Goal: Task Accomplishment & Management: Use online tool/utility

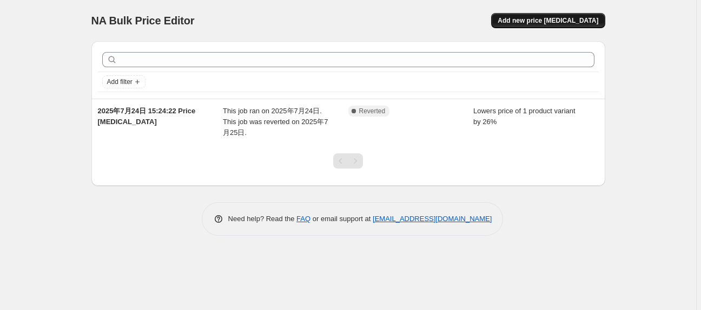
click at [585, 22] on span "Add new price [MEDICAL_DATA]" at bounding box center [548, 20] width 101 height 9
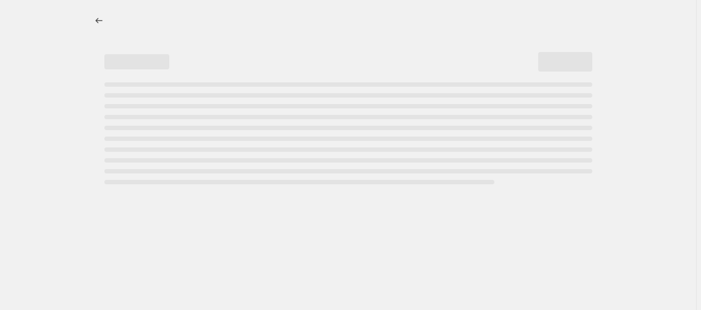
select select "percentage"
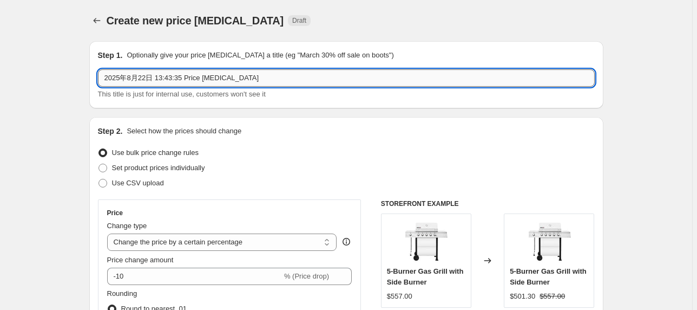
click at [225, 76] on input "2025年8月22日 13:43:35 Price change job" at bounding box center [346, 77] width 497 height 17
click at [267, 74] on input "2025年8月22日 13:43:35 Price change job" at bounding box center [346, 77] width 497 height 17
drag, startPoint x: 267, startPoint y: 74, endPoint x: 104, endPoint y: 80, distance: 163.0
click at [104, 80] on input "2025年8月22日 13:43:35 Price change job" at bounding box center [346, 77] width 497 height 17
click at [184, 82] on input "2025年8月22日 13:43:35 Price change job" at bounding box center [346, 77] width 497 height 17
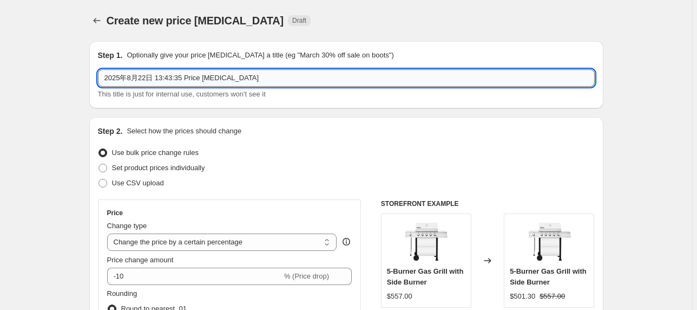
click at [198, 81] on input "2025年8月22日 13:43:35 Price change job" at bounding box center [346, 77] width 497 height 17
click at [229, 76] on input "2025年8月22日 13:43:35 Price change job" at bounding box center [346, 77] width 497 height 17
drag, startPoint x: 242, startPoint y: 74, endPoint x: 56, endPoint y: 76, distance: 186.7
paste input "CC1830"
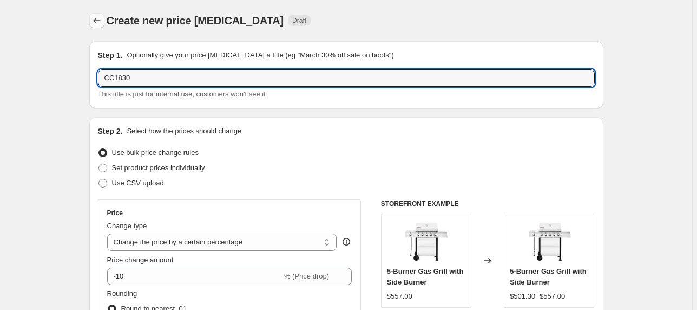
type input "CC1830"
click at [98, 27] on button "Price change jobs" at bounding box center [96, 20] width 15 height 15
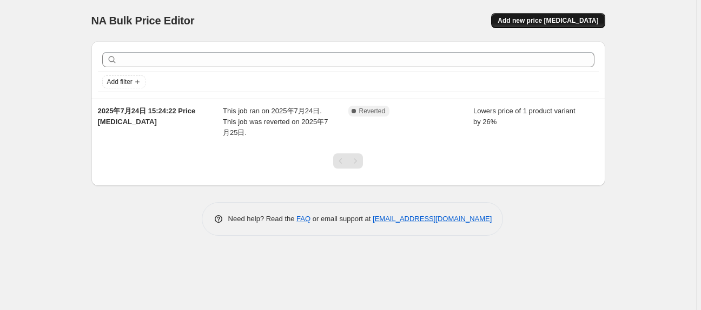
click at [536, 15] on button "Add new price [MEDICAL_DATA]" at bounding box center [548, 20] width 114 height 15
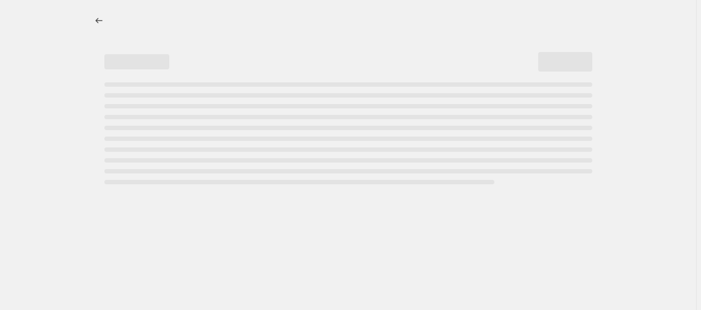
select select "percentage"
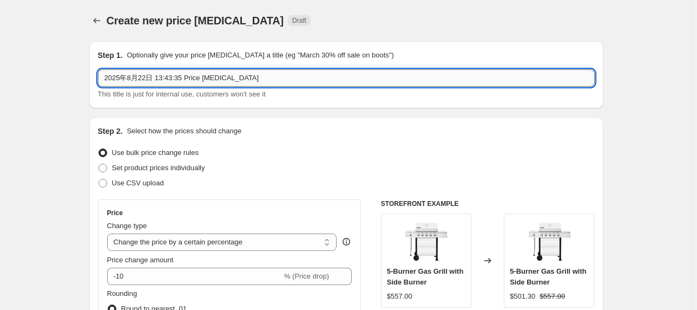
click at [228, 81] on input "2025年8月22日 13:43:35 Price change job" at bounding box center [346, 77] width 497 height 17
drag, startPoint x: 248, startPoint y: 80, endPoint x: 42, endPoint y: 73, distance: 206.8
click at [99, 22] on icon "Price change jobs" at bounding box center [96, 20] width 11 height 11
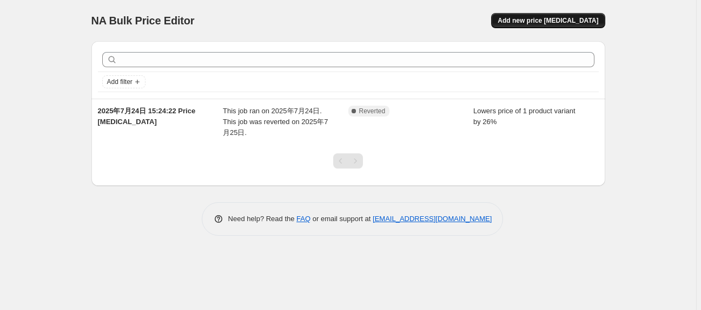
click at [554, 17] on span "Add new price [MEDICAL_DATA]" at bounding box center [548, 20] width 101 height 9
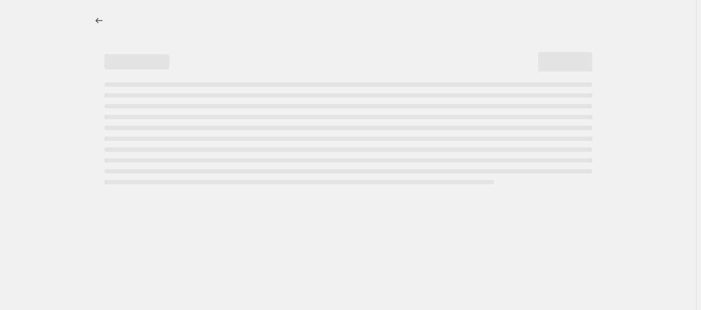
select select "percentage"
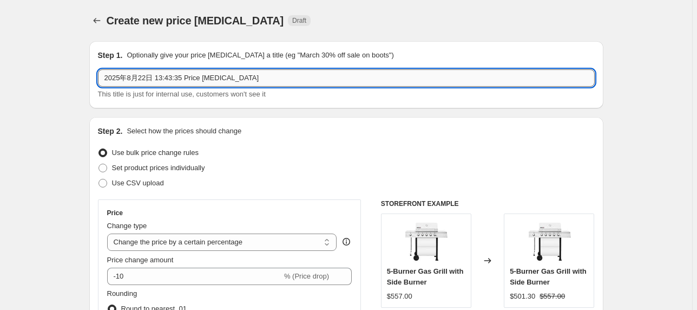
click at [200, 74] on input "2025年8月22日 13:43:35 Price change job" at bounding box center [346, 77] width 497 height 17
click at [245, 71] on input "2025年8月22日 13:43:35 Price change job" at bounding box center [346, 77] width 497 height 17
click at [271, 83] on input "2025年8月22日 13:43:35 Price change job-9.16" at bounding box center [346, 77] width 497 height 17
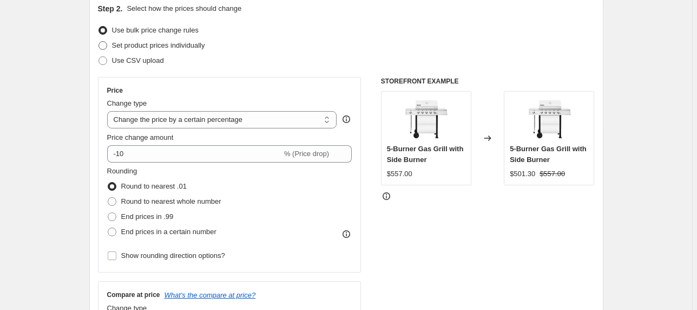
scroll to position [130, 0]
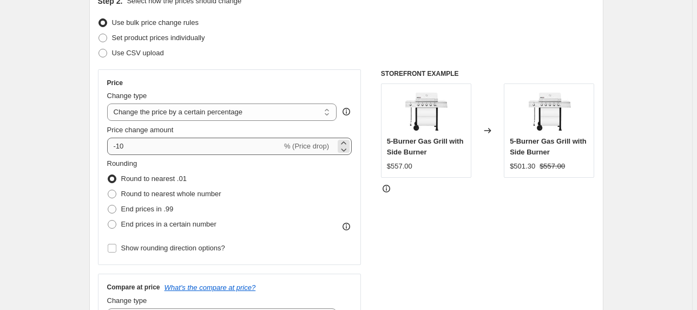
type input "2025年8月22日 13:43:35 Price change job-9.16"
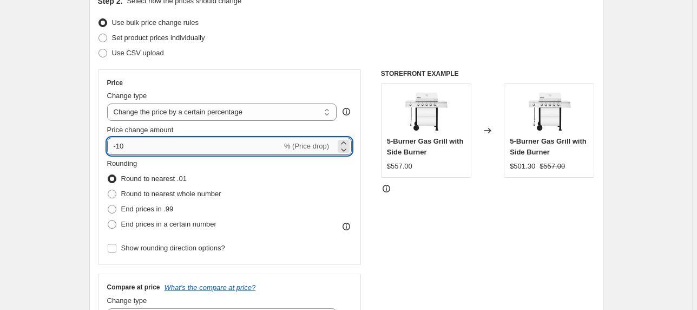
click at [201, 153] on input "-10" at bounding box center [194, 145] width 175 height 17
type input "-1"
type input "-28"
click at [325, 182] on div "Rounding Round to nearest .01 Round to nearest whole number End prices in .99 E…" at bounding box center [229, 195] width 245 height 74
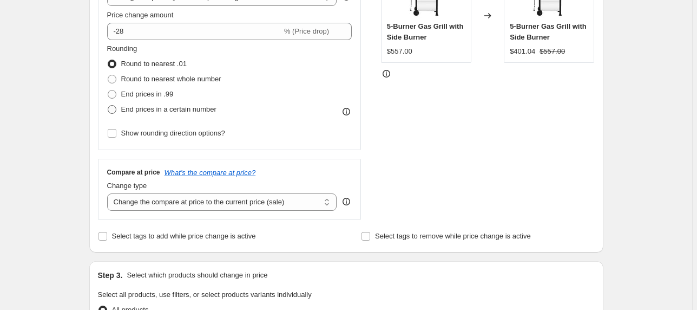
scroll to position [260, 0]
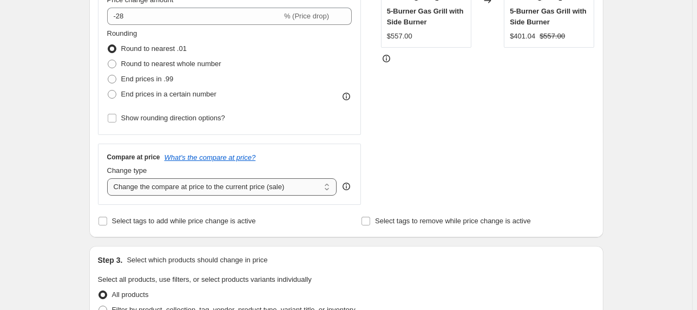
click at [232, 191] on select "Change the compare at price to the current price (sale) Change the compare at p…" at bounding box center [222, 186] width 230 height 17
select select "no_change"
click at [109, 178] on select "Change the compare at price to the current price (sale) Change the compare at p…" at bounding box center [222, 186] width 230 height 17
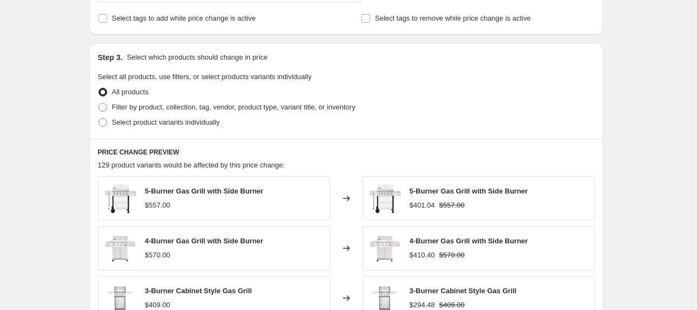
scroll to position [476, 0]
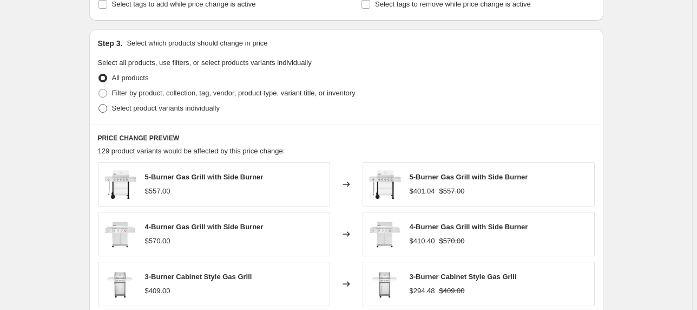
click at [160, 110] on span "Select product variants individually" at bounding box center [166, 108] width 108 height 8
click at [99, 104] on input "Select product variants individually" at bounding box center [98, 104] width 1 height 1
radio input "true"
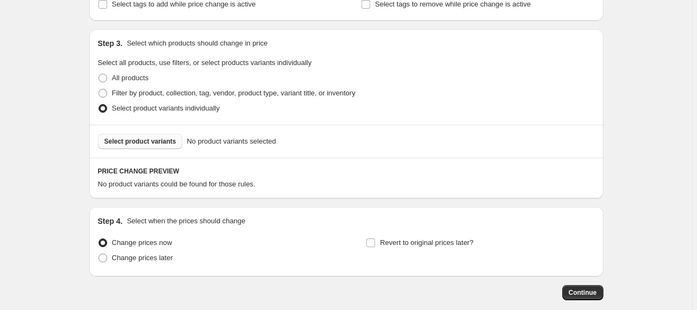
click at [133, 146] on button "Select product variants" at bounding box center [140, 141] width 85 height 15
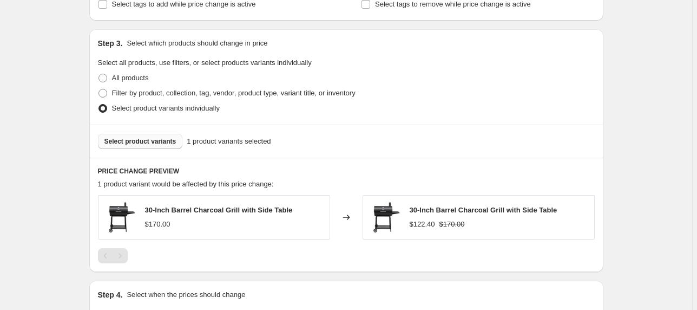
click at [147, 145] on span "Select product variants" at bounding box center [140, 141] width 72 height 9
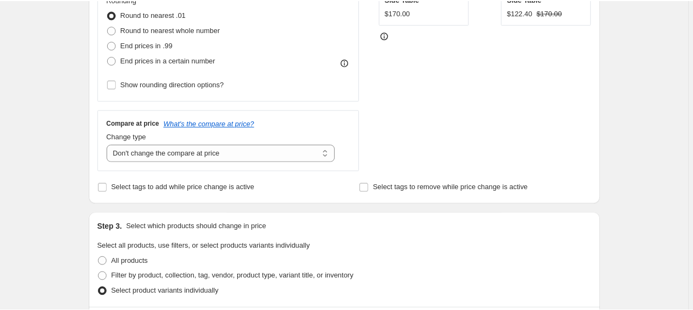
scroll to position [260, 0]
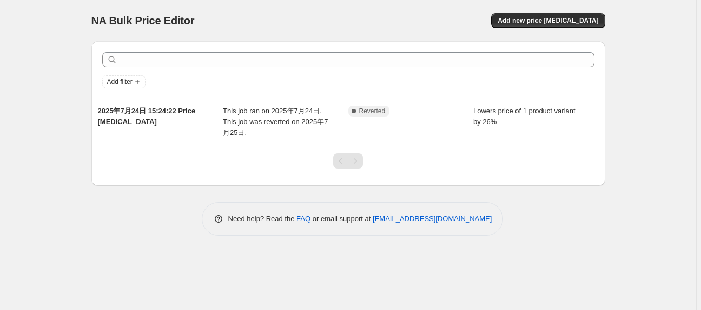
click at [102, 213] on div "Need help? Read the FAQ or email support at [EMAIL_ADDRESS][DOMAIN_NAME]" at bounding box center [352, 219] width 505 height 34
click at [57, 208] on div "NA Bulk Price Editor. This page is ready NA Bulk Price Editor Add new price [ME…" at bounding box center [348, 155] width 696 height 310
click at [569, 24] on span "Add new price [MEDICAL_DATA]" at bounding box center [548, 20] width 101 height 9
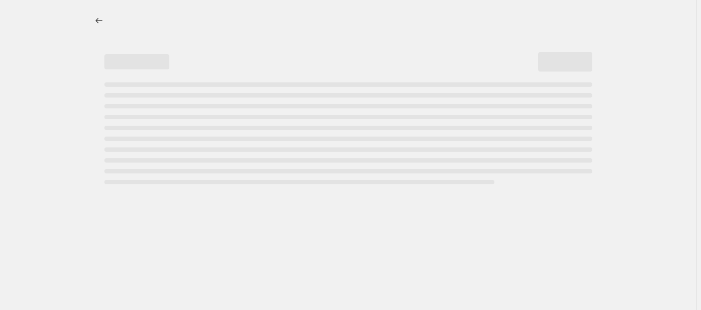
select select "percentage"
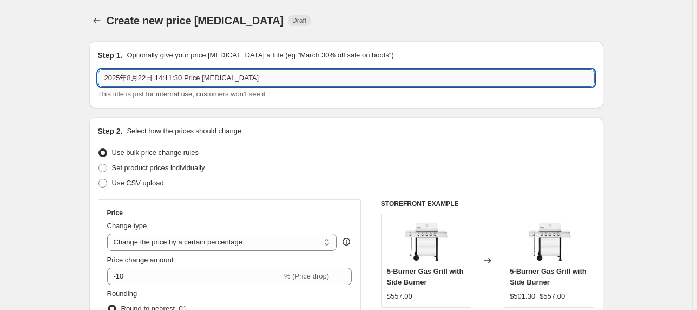
click at [187, 73] on input "2025年8月22日 14:11:30 Price [MEDICAL_DATA]" at bounding box center [346, 77] width 497 height 17
click at [244, 82] on input "2025年8月22日 14:11:30 Price [MEDICAL_DATA]" at bounding box center [346, 77] width 497 height 17
type input "2"
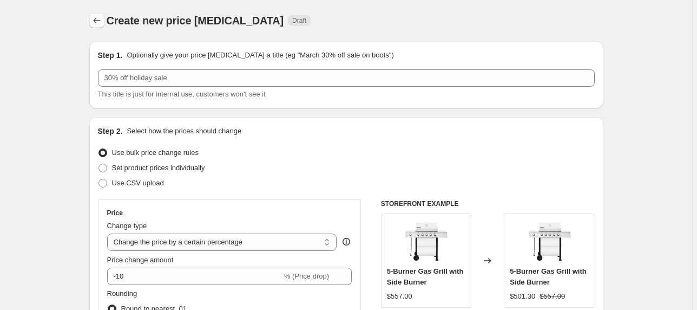
click at [102, 22] on icon "Price change jobs" at bounding box center [96, 20] width 11 height 11
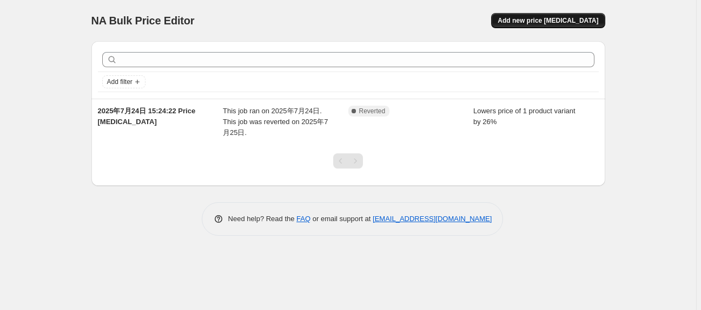
click at [535, 24] on span "Add new price [MEDICAL_DATA]" at bounding box center [548, 20] width 101 height 9
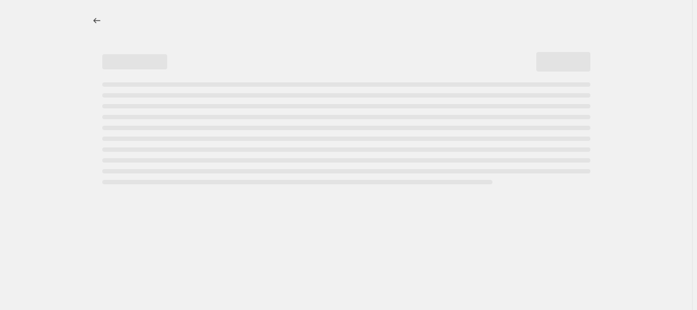
select select "percentage"
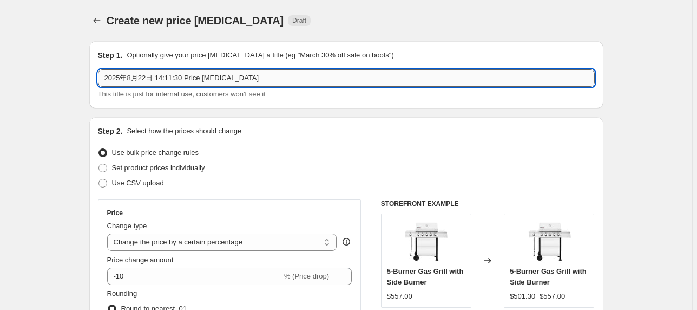
click at [254, 74] on input "2025年8月22日 14:11:30 Price [MEDICAL_DATA]" at bounding box center [346, 77] width 497 height 17
paste input "Uhehnh76yet54teg45"
drag, startPoint x: 309, startPoint y: 77, endPoint x: 236, endPoint y: 81, distance: 73.1
click at [235, 80] on input "2025年8月22日 14:11:30 Price change jobUhehnh76yet54teg45" at bounding box center [346, 77] width 497 height 17
type input "2025年8月22日 14:11:30 Price [MEDICAL_DATA]"
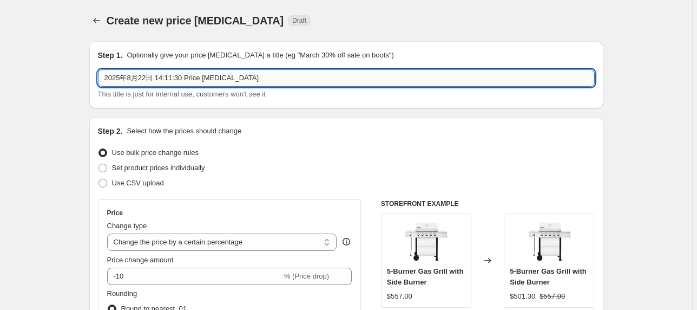
click at [249, 77] on input "2025年8月22日 14:11:30 Price [MEDICAL_DATA]" at bounding box center [346, 77] width 497 height 17
drag, startPoint x: 245, startPoint y: 78, endPoint x: 54, endPoint y: 87, distance: 191.2
click at [119, 77] on input "吧。25-9.16" at bounding box center [346, 77] width 497 height 17
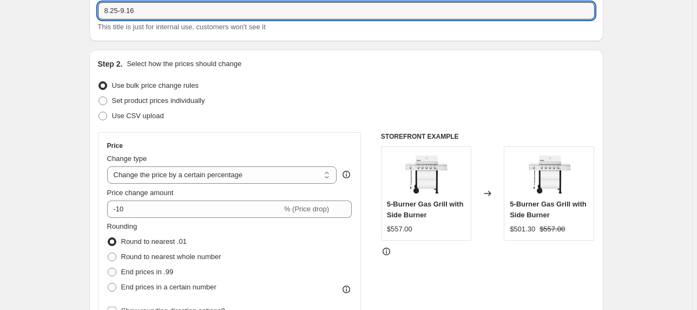
scroll to position [87, 0]
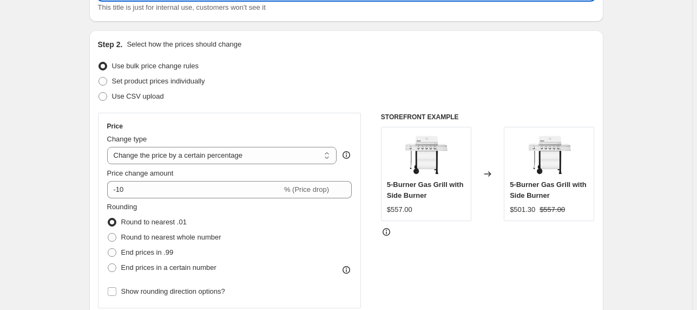
type input "8.25-9.16"
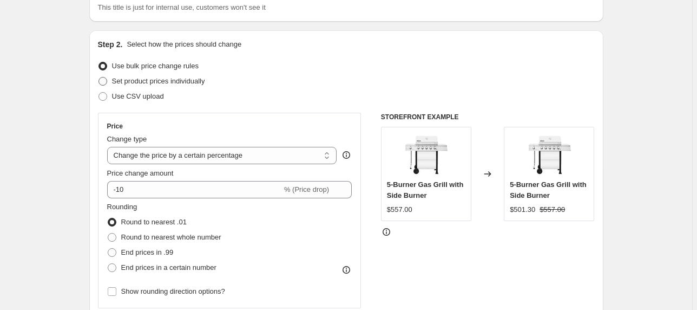
click at [162, 81] on span "Set product prices individually" at bounding box center [158, 81] width 93 height 8
click at [99, 77] on input "Set product prices individually" at bounding box center [98, 77] width 1 height 1
radio input "true"
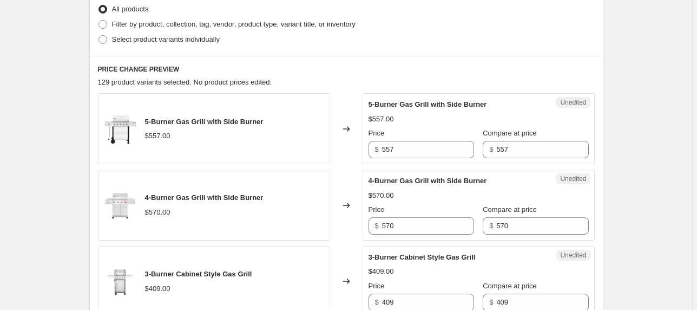
scroll to position [260, 0]
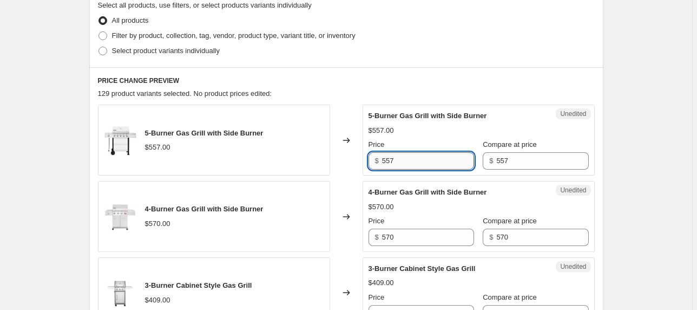
click at [404, 152] on input "557" at bounding box center [428, 160] width 92 height 17
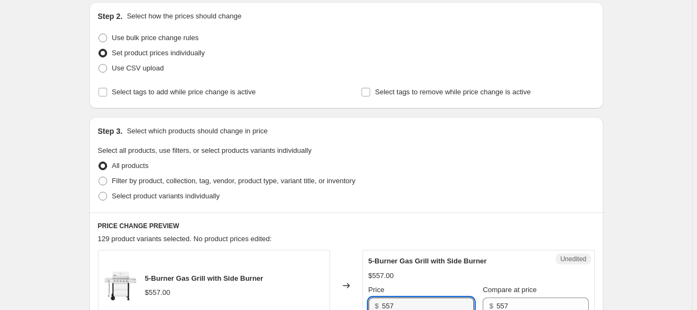
scroll to position [130, 0]
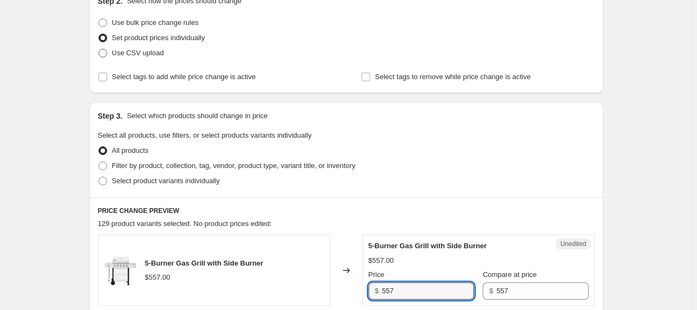
click at [136, 54] on span "Use CSV upload" at bounding box center [138, 53] width 52 height 8
click at [99, 49] on input "Use CSV upload" at bounding box center [98, 49] width 1 height 1
radio input "true"
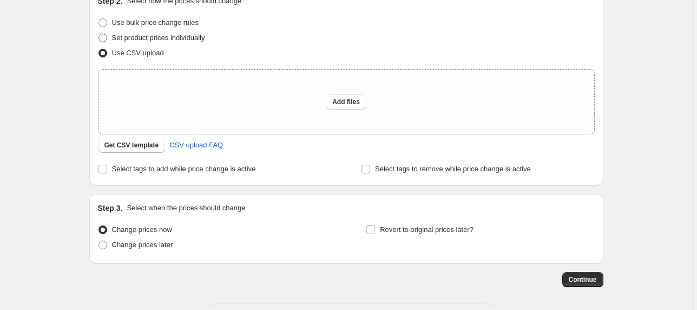
click at [131, 38] on span "Set product prices individually" at bounding box center [158, 38] width 93 height 8
click at [99, 34] on input "Set product prices individually" at bounding box center [98, 34] width 1 height 1
radio input "true"
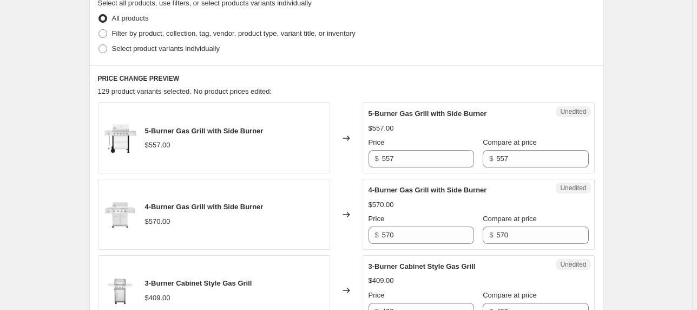
scroll to position [232, 0]
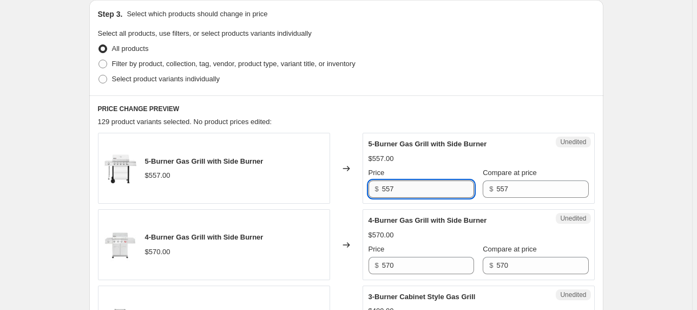
click at [423, 190] on input "557" at bounding box center [428, 188] width 92 height 17
click at [422, 189] on input "557" at bounding box center [428, 188] width 92 height 17
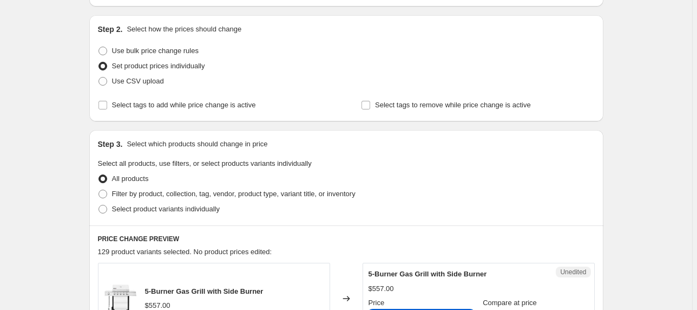
scroll to position [275, 0]
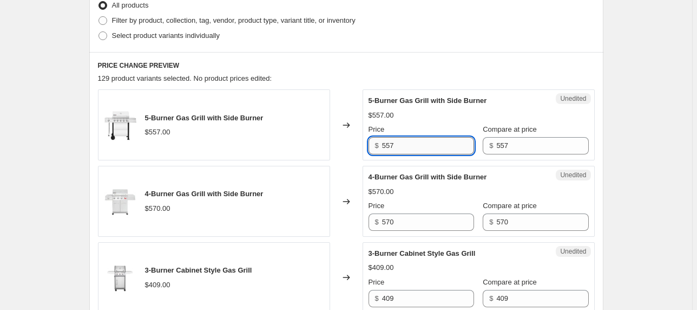
click at [411, 151] on input "557" at bounding box center [428, 145] width 92 height 17
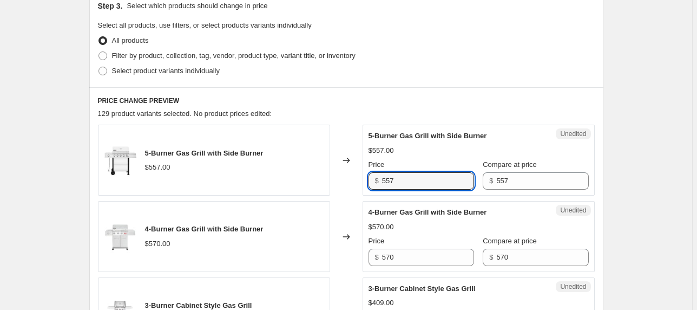
scroll to position [188, 0]
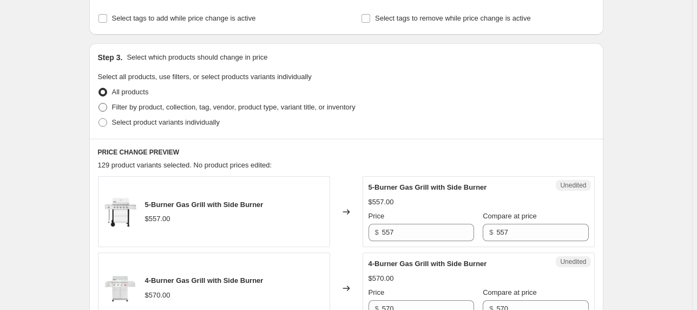
click at [206, 109] on span "Filter by product, collection, tag, vendor, product type, variant title, or inv…" at bounding box center [233, 107] width 243 height 8
click at [99, 103] on input "Filter by product, collection, tag, vendor, product type, variant title, or inv…" at bounding box center [98, 103] width 1 height 1
radio input "true"
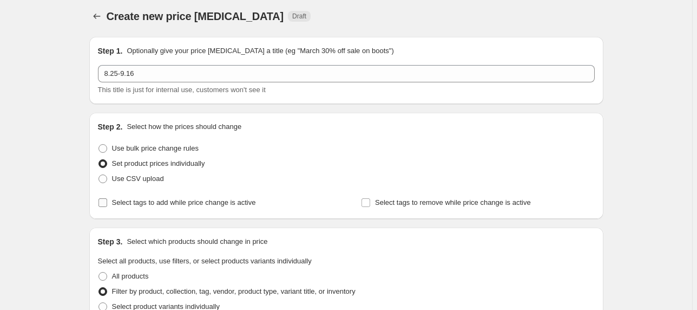
scroll to position [0, 0]
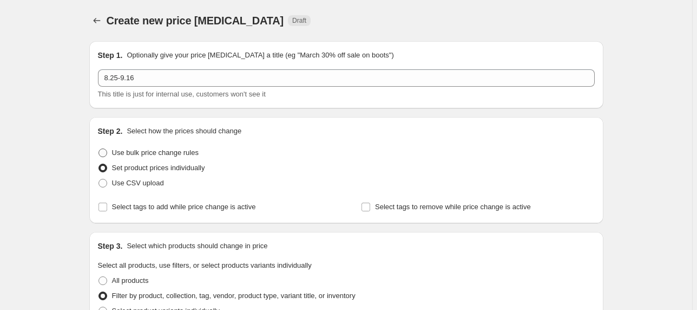
click at [152, 148] on span "Use bulk price change rules" at bounding box center [155, 152] width 87 height 8
click at [99, 148] on input "Use bulk price change rules" at bounding box center [98, 148] width 1 height 1
radio input "true"
select select "percentage"
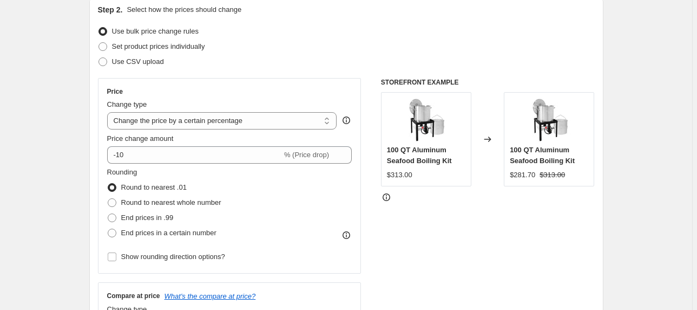
scroll to position [130, 0]
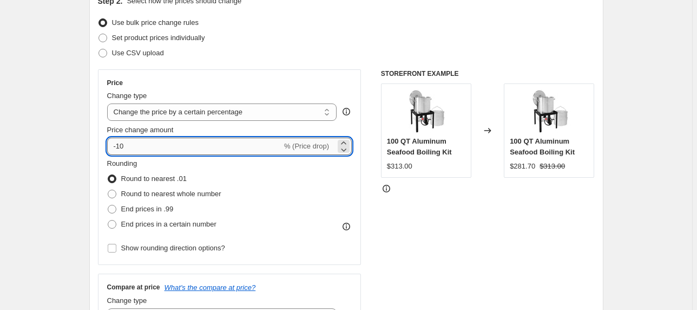
click at [167, 144] on input "-10" at bounding box center [194, 145] width 175 height 17
type input "-1"
type input "-28"
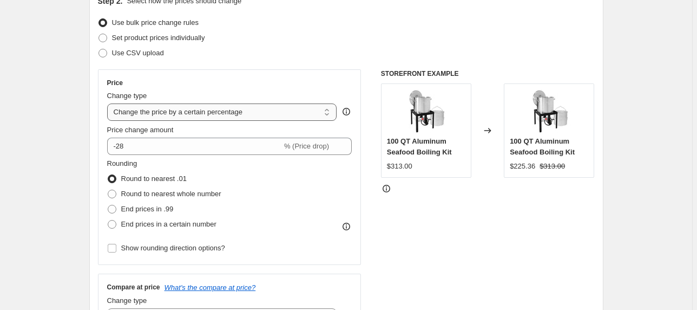
click at [232, 115] on select "Change the price to a certain amount Change the price by a certain amount Chang…" at bounding box center [222, 111] width 230 height 17
click at [390, 201] on div "STOREFRONT EXAMPLE 100 QT Aluminum Seafood Boiling Kit $313.00 Changed to 100 Q…" at bounding box center [488, 201] width 214 height 265
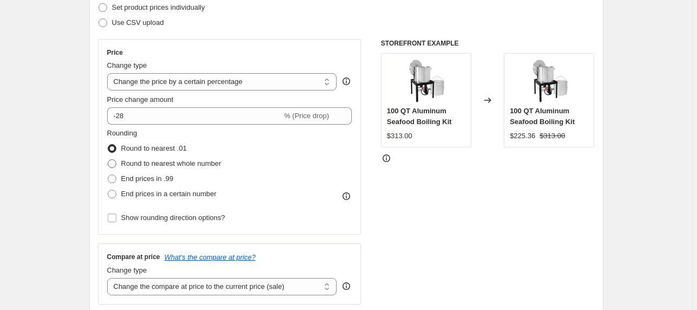
scroll to position [173, 0]
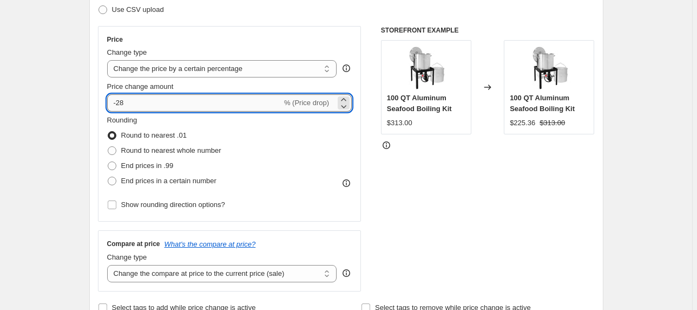
click at [159, 108] on input "-28" at bounding box center [194, 102] width 175 height 17
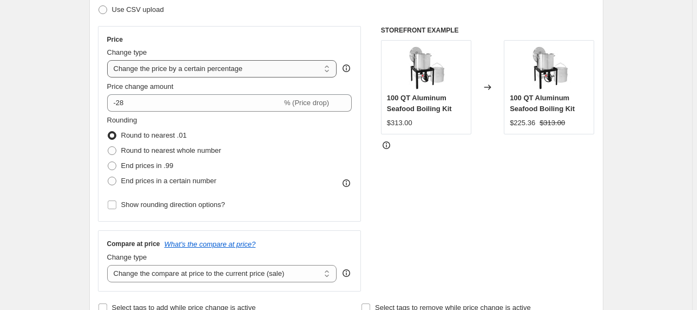
click at [243, 74] on select "Change the price to a certain amount Change the price by a certain amount Chang…" at bounding box center [222, 68] width 230 height 17
click at [282, 74] on select "Change the price to a certain amount Change the price by a certain amount Chang…" at bounding box center [222, 68] width 230 height 17
click at [109, 60] on select "Change the price to a certain amount Change the price by a certain amount Chang…" at bounding box center [222, 68] width 230 height 17
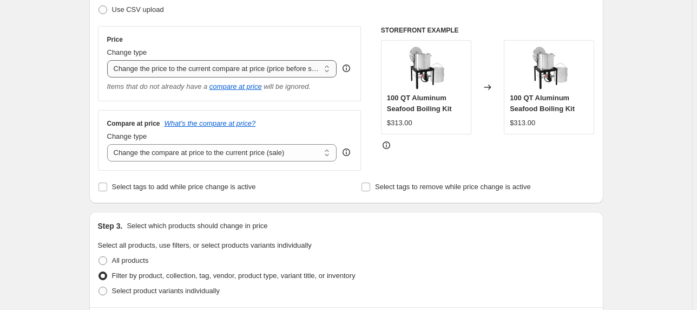
click at [206, 68] on select "Change the price to a certain amount Change the price by a certain amount Chang…" at bounding box center [222, 68] width 230 height 17
select select "percentage"
click at [109, 60] on select "Change the price to a certain amount Change the price by a certain amount Chang…" at bounding box center [222, 68] width 230 height 17
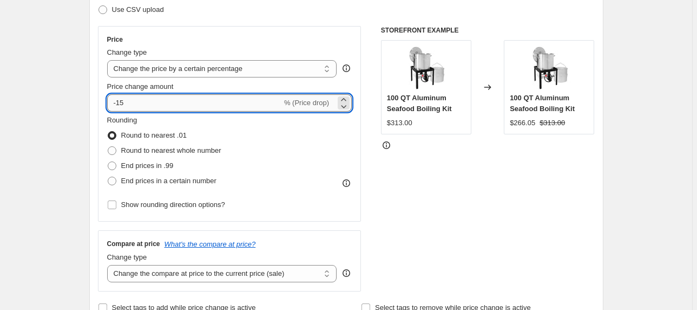
click at [203, 98] on input "-15" at bounding box center [194, 102] width 175 height 17
type input "-1"
type input "-28"
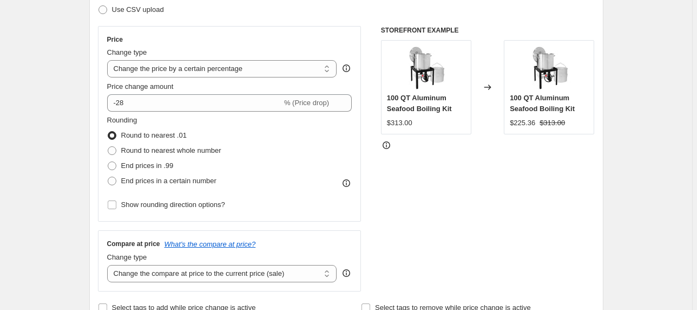
click at [472, 201] on div "STOREFRONT EXAMPLE 100 QT Aluminum Seafood Boiling Kit $313.00 Changed to 100 Q…" at bounding box center [488, 158] width 214 height 265
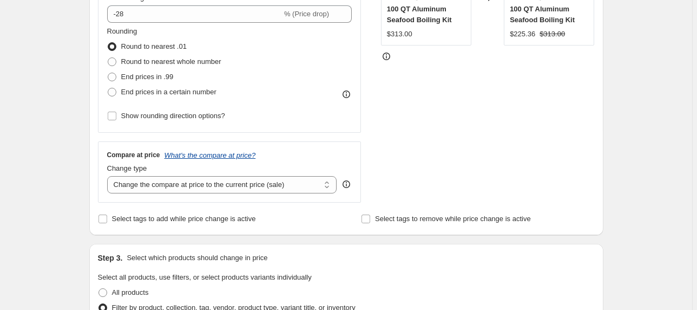
scroll to position [219, 0]
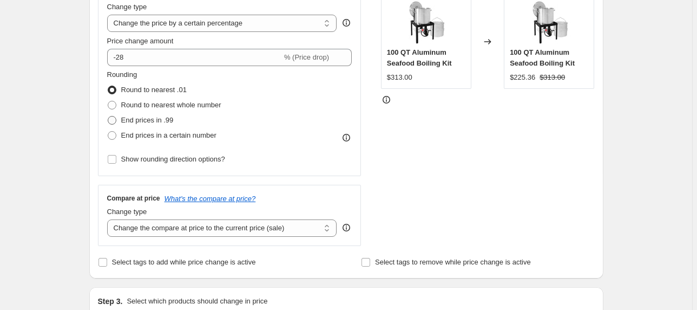
click at [156, 123] on span "End prices in .99" at bounding box center [147, 120] width 52 height 8
click at [108, 116] on input "End prices in .99" at bounding box center [108, 116] width 1 height 1
radio input "true"
click at [150, 94] on span "Round to nearest .01" at bounding box center [153, 89] width 65 height 8
click at [108, 86] on input "Round to nearest .01" at bounding box center [108, 85] width 1 height 1
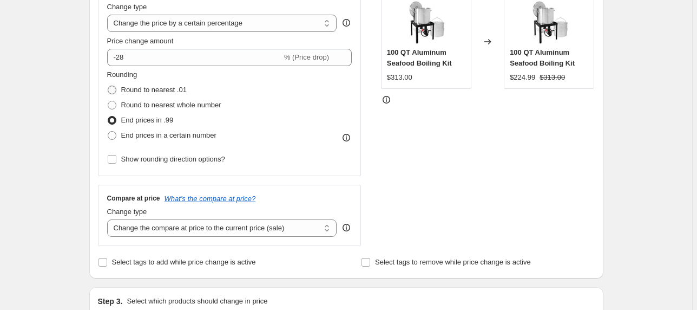
radio input "true"
click at [262, 233] on select "Change the compare at price to the current price (sale) Change the compare at p…" at bounding box center [222, 227] width 230 height 17
select select "no_change"
click at [109, 219] on select "Change the compare at price to the current price (sale) Change the compare at p…" at bounding box center [222, 227] width 230 height 17
click at [357, 202] on div "Compare at price What's the compare at price? Change type Change the compare at…" at bounding box center [230, 215] width 264 height 61
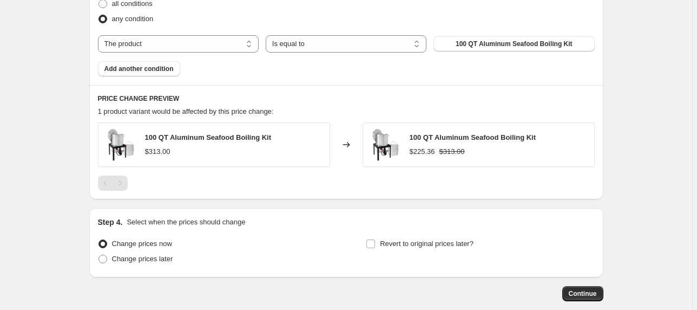
scroll to position [651, 0]
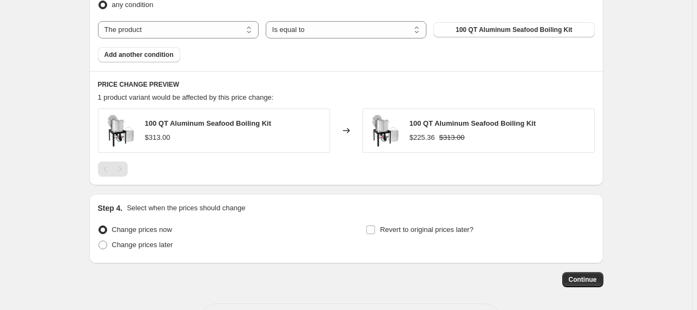
click at [167, 135] on div "$313.00" at bounding box center [157, 137] width 25 height 11
click at [403, 139] on div "100 QT Aluminum Seafood Boiling Kit $225.36 $313.00" at bounding box center [479, 130] width 232 height 44
click at [348, 231] on div "Change prices now Change prices later Revert to original prices later?" at bounding box center [346, 238] width 497 height 32
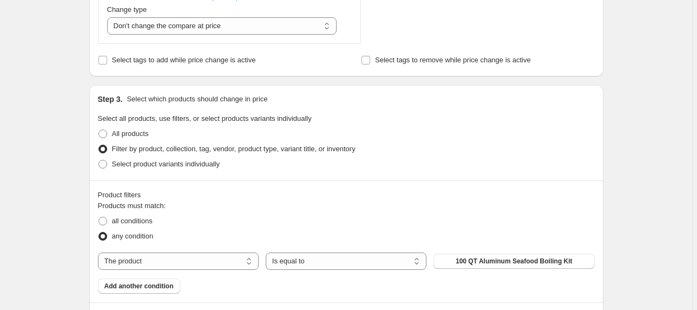
scroll to position [435, 0]
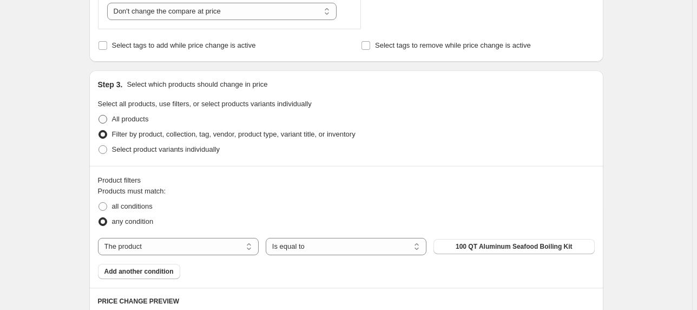
click at [122, 116] on span "All products" at bounding box center [130, 119] width 37 height 8
click at [99, 115] on input "All products" at bounding box center [98, 115] width 1 height 1
radio input "true"
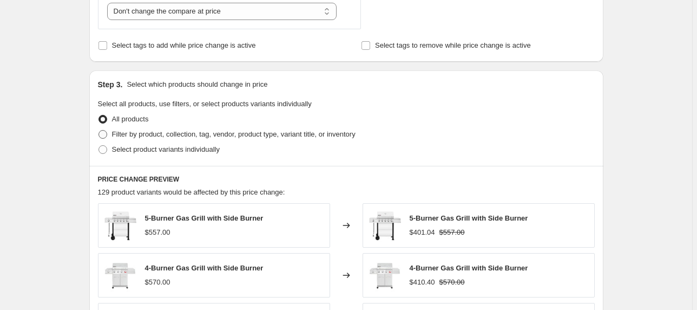
click at [140, 135] on span "Filter by product, collection, tag, vendor, product type, variant title, or inv…" at bounding box center [233, 134] width 243 height 8
click at [99, 130] on input "Filter by product, collection, tag, vendor, product type, variant title, or inv…" at bounding box center [98, 130] width 1 height 1
radio input "true"
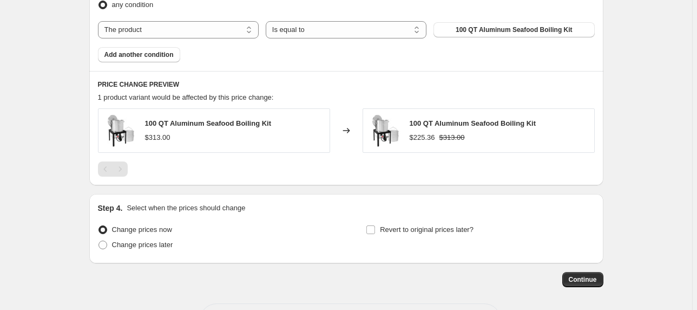
scroll to position [695, 0]
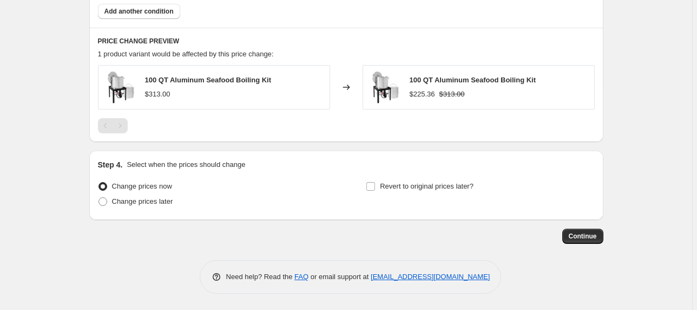
click at [177, 28] on div "PRICE CHANGE PREVIEW 1 product variant would be affected by this price change: …" at bounding box center [346, 85] width 514 height 114
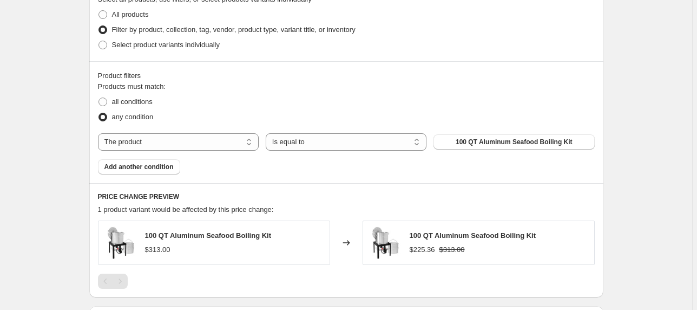
scroll to position [522, 0]
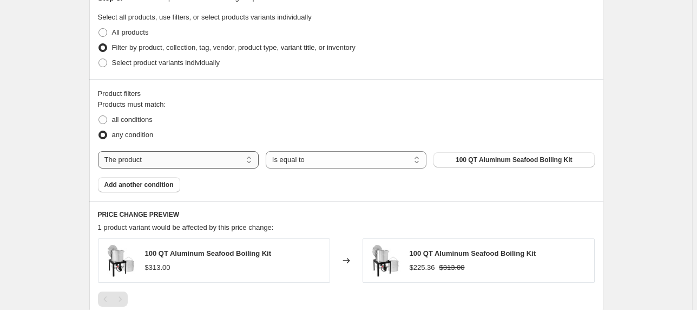
click at [176, 160] on select "The product The product's collection The product's vendor The product's status …" at bounding box center [178, 159] width 161 height 17
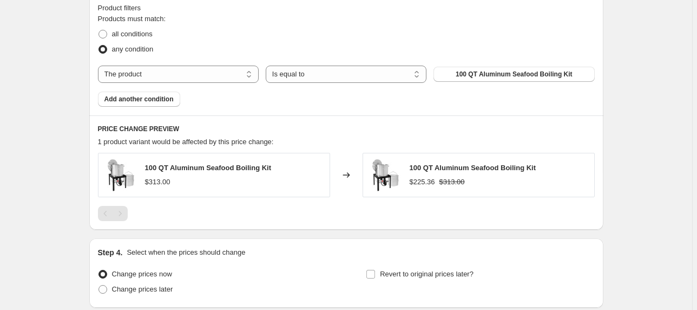
scroll to position [608, 0]
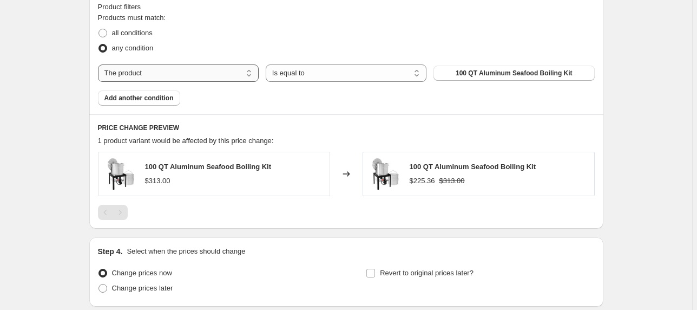
click at [123, 81] on select "The product The product's collection The product's vendor The product's status …" at bounding box center [178, 72] width 161 height 17
click at [367, 128] on h6 "PRICE CHANGE PREVIEW" at bounding box center [346, 127] width 497 height 9
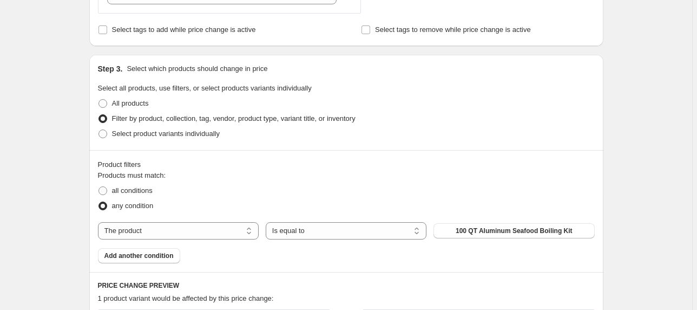
scroll to position [484, 0]
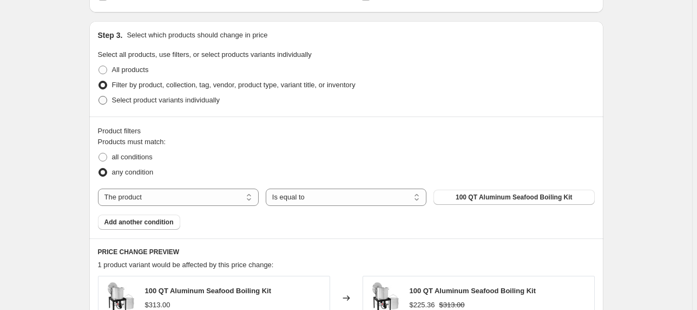
click at [168, 98] on span "Select product variants individually" at bounding box center [166, 100] width 108 height 8
click at [99, 96] on input "Select product variants individually" at bounding box center [98, 96] width 1 height 1
radio input "true"
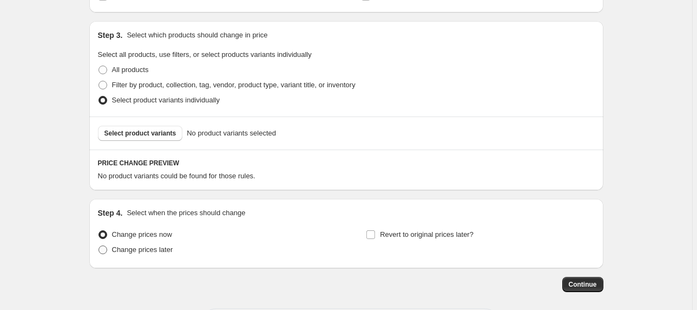
click at [142, 252] on span "Change prices later" at bounding box center [142, 249] width 61 height 8
click at [99, 246] on input "Change prices later" at bounding box center [98, 245] width 1 height 1
radio input "true"
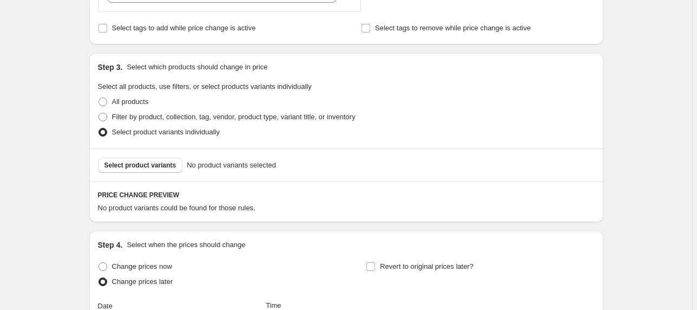
scroll to position [453, 0]
click at [167, 163] on span "Select product variants" at bounding box center [140, 164] width 72 height 9
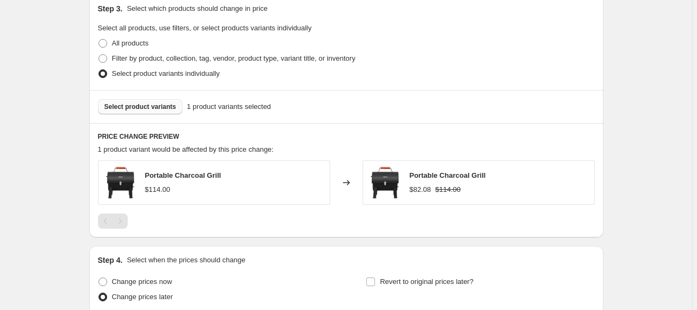
scroll to position [496, 0]
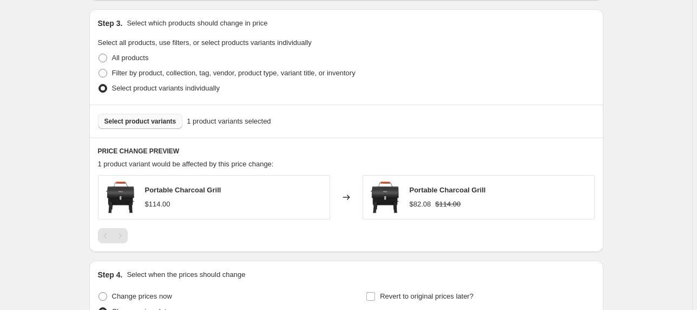
click at [124, 122] on span "Select product variants" at bounding box center [140, 121] width 72 height 9
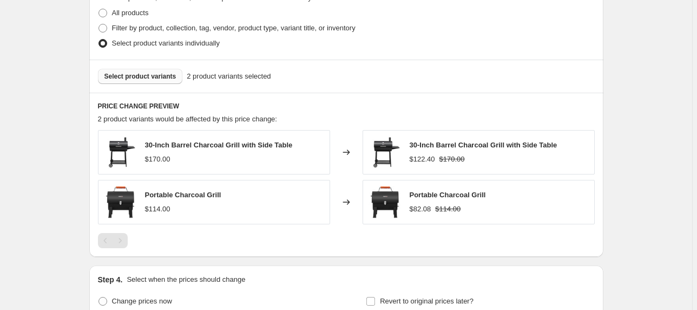
scroll to position [468, 0]
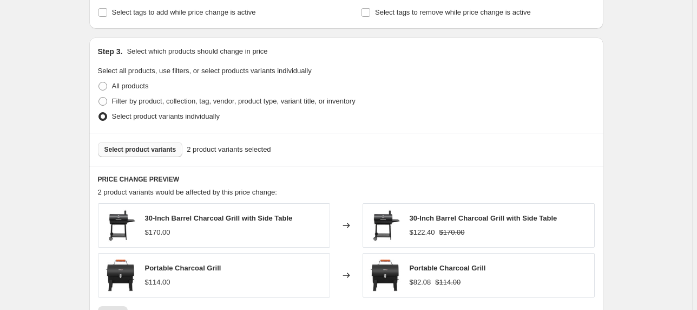
click at [135, 148] on span "Select product variants" at bounding box center [140, 149] width 72 height 9
click at [145, 147] on span "Select product variants" at bounding box center [140, 149] width 72 height 9
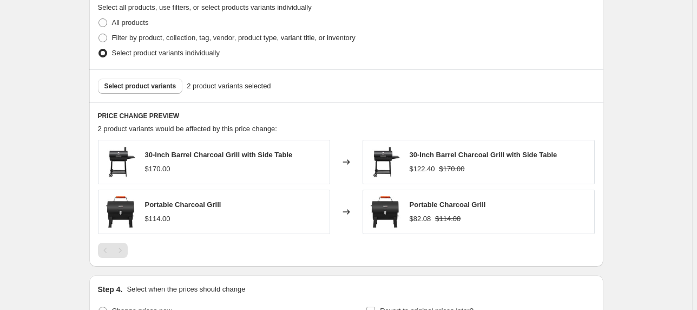
scroll to position [511, 0]
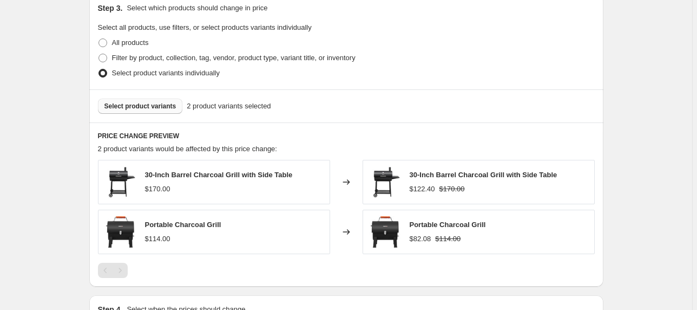
click at [143, 101] on button "Select product variants" at bounding box center [140, 105] width 85 height 15
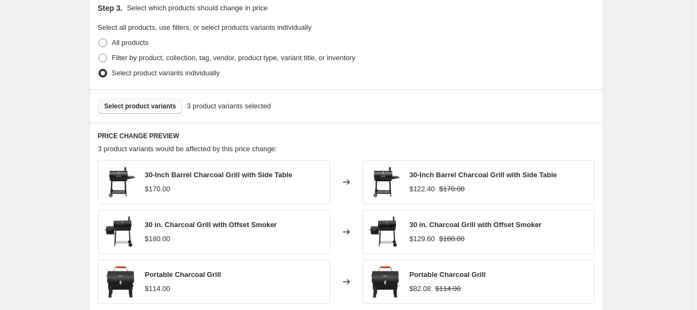
click at [162, 108] on span "Select product variants" at bounding box center [140, 106] width 72 height 9
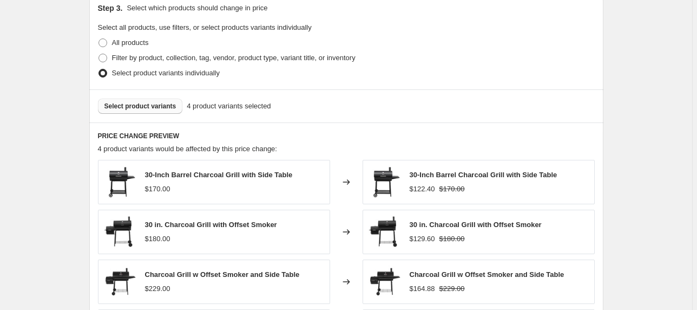
click at [137, 103] on span "Select product variants" at bounding box center [140, 106] width 72 height 9
click at [127, 110] on button "Select product variants" at bounding box center [140, 105] width 85 height 15
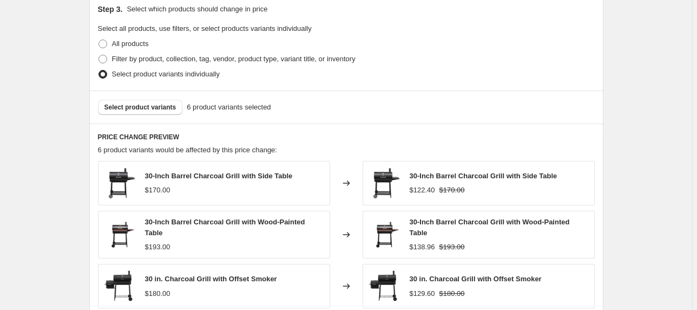
scroll to position [468, 0]
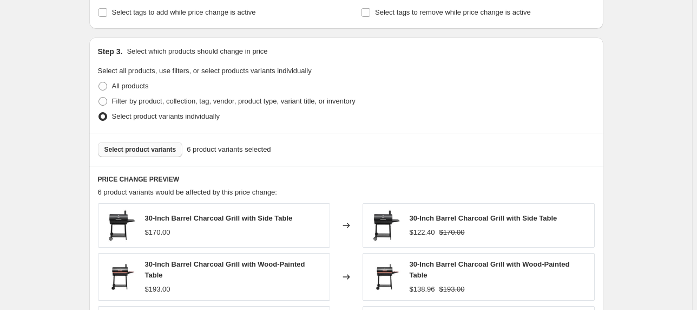
click at [136, 154] on button "Select product variants" at bounding box center [140, 149] width 85 height 15
click at [159, 154] on button "Select product variants" at bounding box center [140, 149] width 85 height 15
click at [121, 148] on span "Select product variants" at bounding box center [140, 149] width 72 height 9
click at [142, 144] on button "Select product variants" at bounding box center [140, 149] width 85 height 15
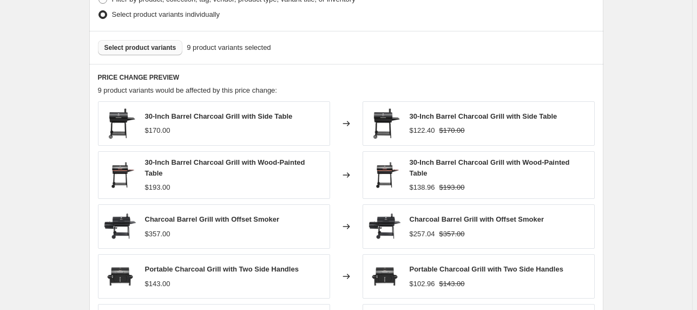
scroll to position [555, 0]
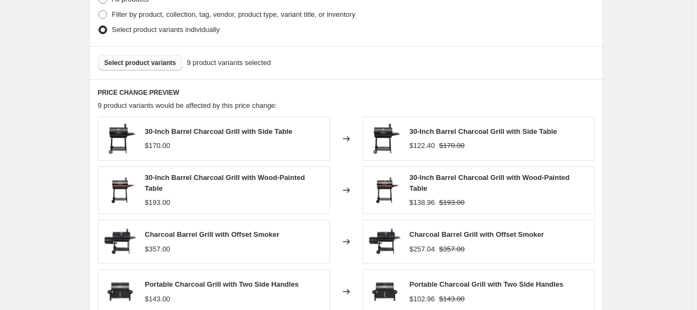
click at [139, 60] on span "Select product variants" at bounding box center [140, 62] width 72 height 9
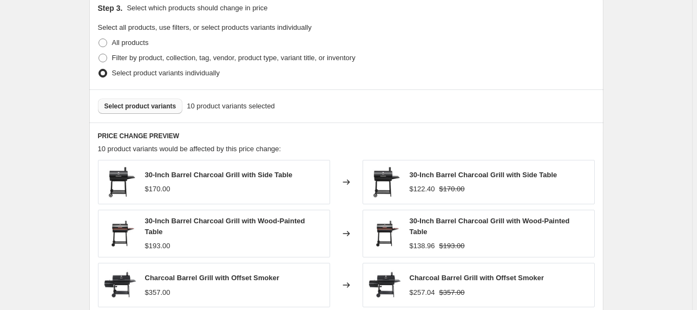
scroll to position [598, 0]
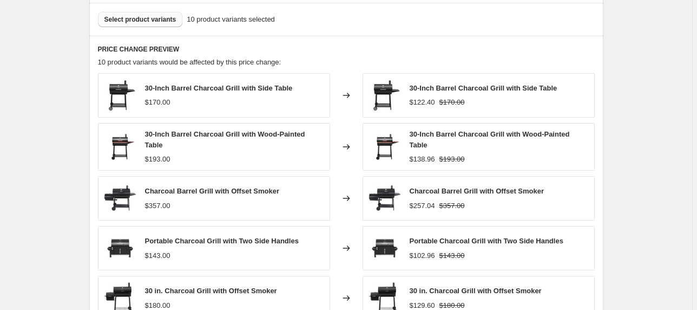
click at [160, 16] on span "Select product variants" at bounding box center [140, 19] width 72 height 9
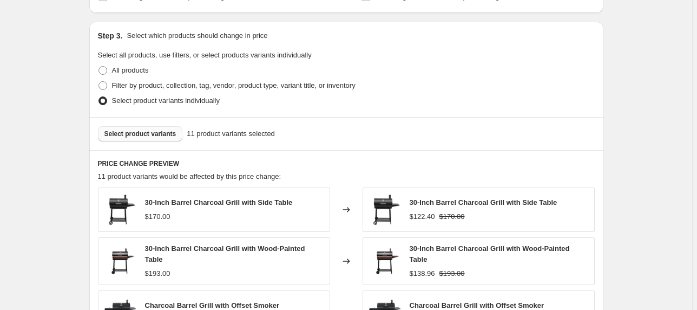
scroll to position [468, 0]
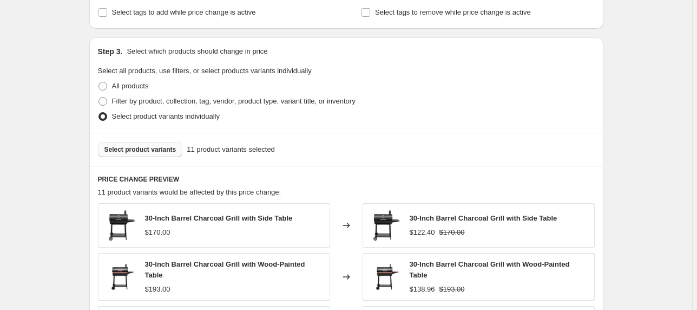
click at [156, 152] on span "Select product variants" at bounding box center [140, 149] width 72 height 9
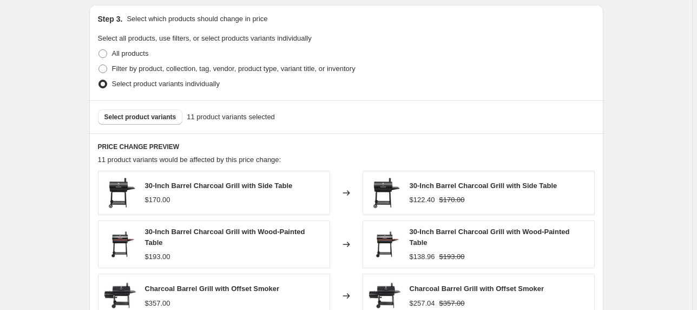
scroll to position [555, 0]
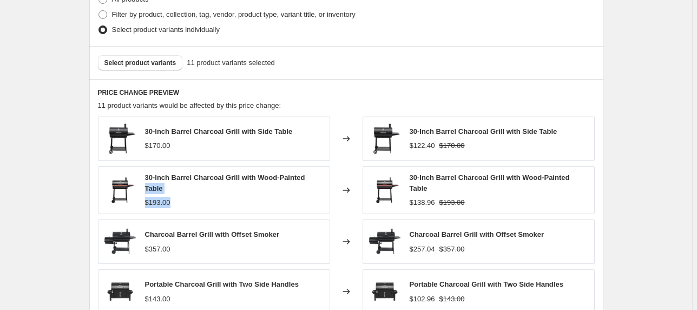
drag, startPoint x: 307, startPoint y: 164, endPoint x: 307, endPoint y: 209, distance: 44.9
click at [307, 209] on div "30-Inch Barrel Charcoal Grill with Side Table $170.00 Changed to 30-Inch Barrel…" at bounding box center [346, 239] width 497 height 247
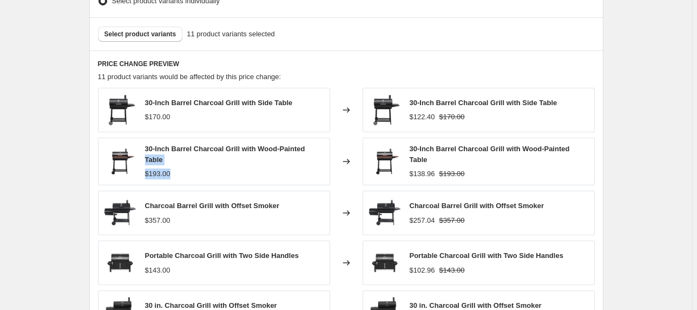
scroll to position [598, 0]
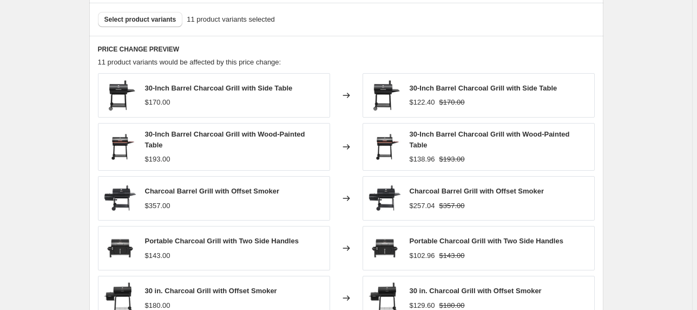
click at [272, 202] on div "$357.00" at bounding box center [212, 205] width 135 height 11
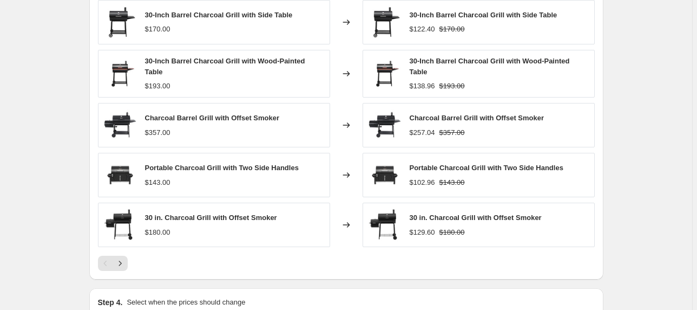
scroll to position [728, 0]
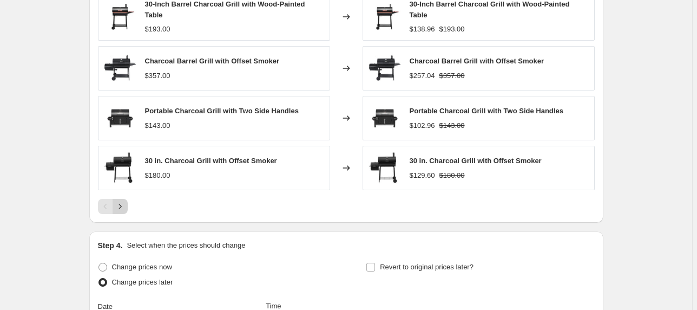
click at [123, 205] on icon "Next" at bounding box center [120, 206] width 11 height 11
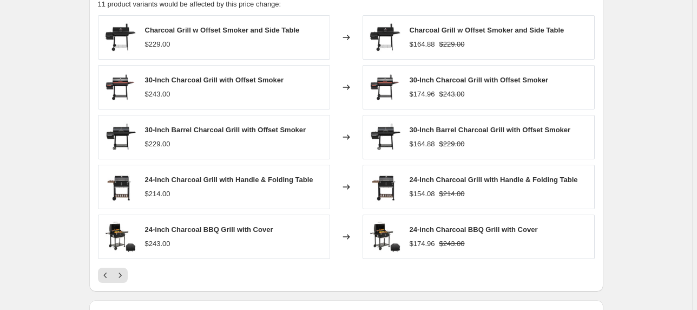
scroll to position [641, 0]
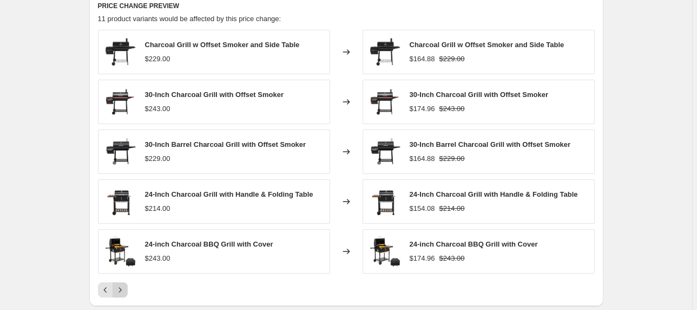
click at [126, 285] on icon "Next" at bounding box center [120, 289] width 11 height 11
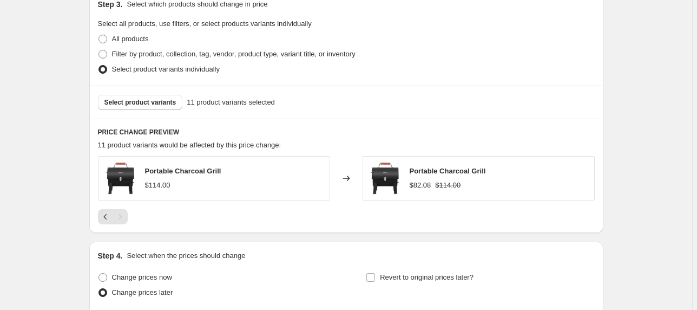
scroll to position [511, 0]
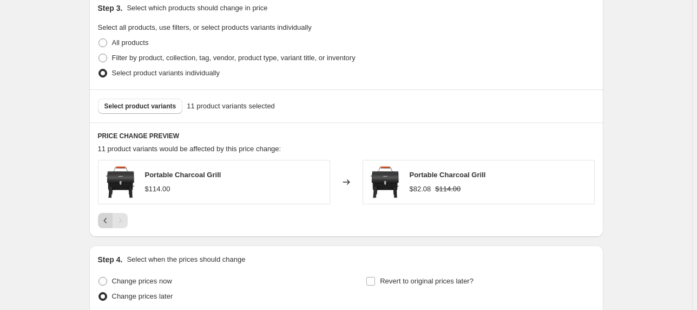
click at [106, 223] on icon "Previous" at bounding box center [105, 220] width 11 height 11
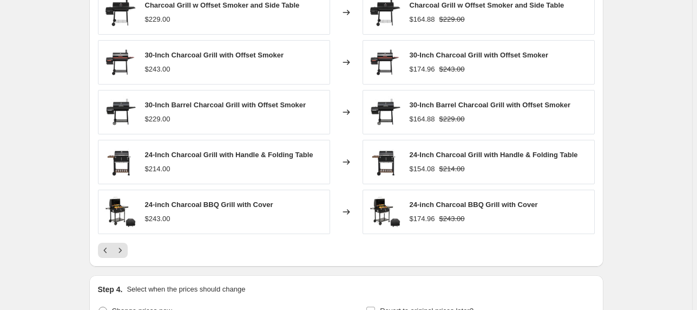
scroll to position [684, 0]
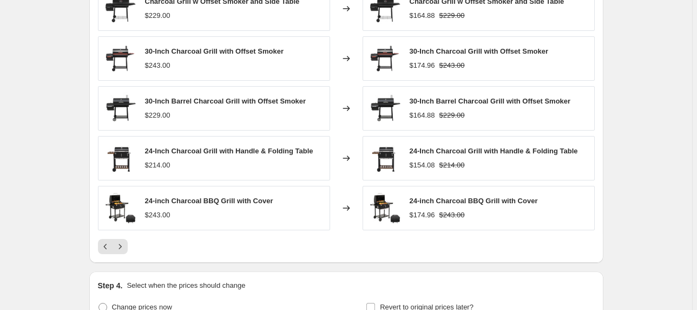
click at [173, 214] on div "$243.00" at bounding box center [209, 214] width 128 height 11
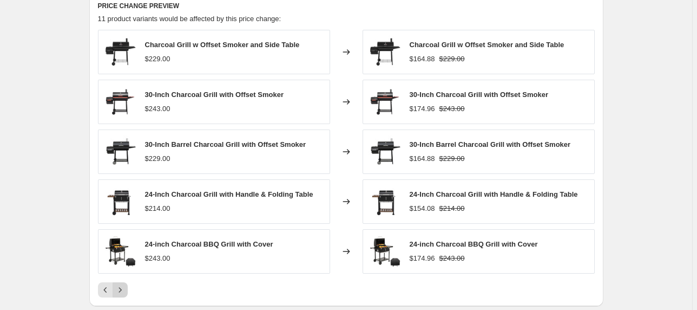
click at [121, 290] on icon "Next" at bounding box center [120, 289] width 3 height 5
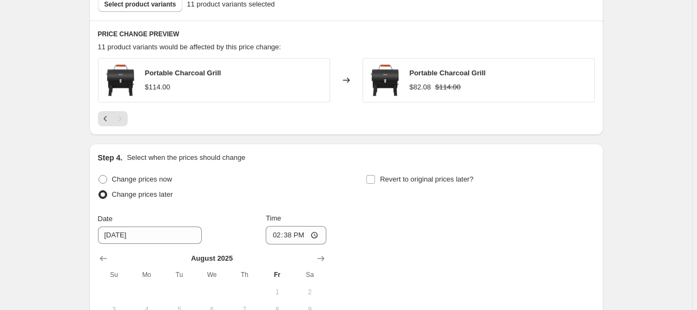
scroll to position [598, 0]
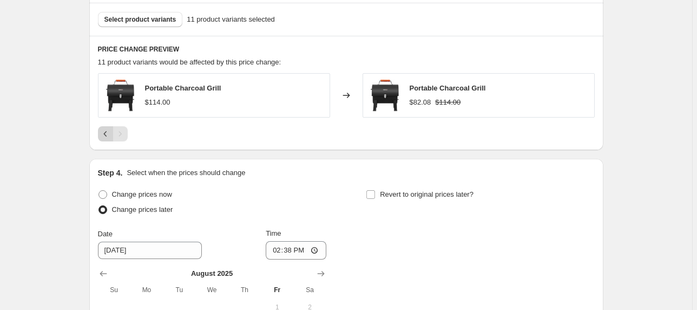
click at [108, 133] on icon "Previous" at bounding box center [105, 133] width 11 height 11
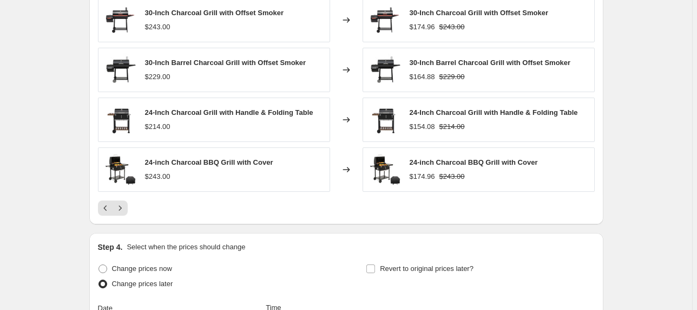
scroll to position [728, 0]
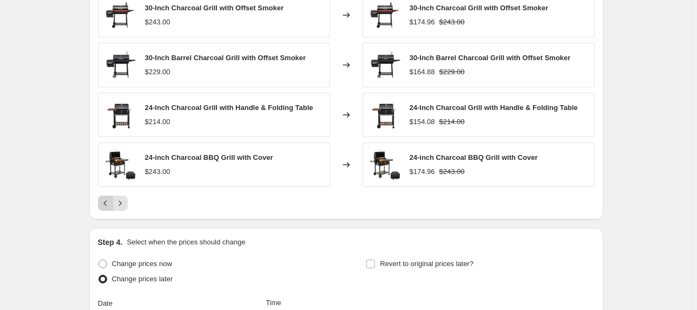
click at [107, 204] on icon "Previous" at bounding box center [105, 203] width 11 height 11
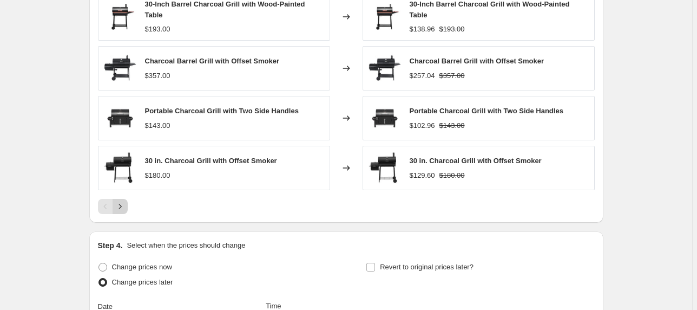
click at [124, 201] on icon "Next" at bounding box center [120, 206] width 11 height 11
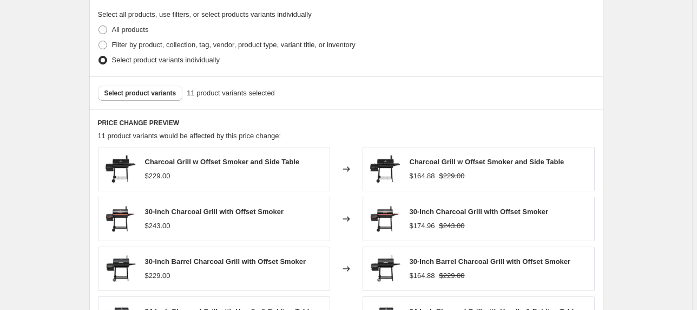
scroll to position [511, 0]
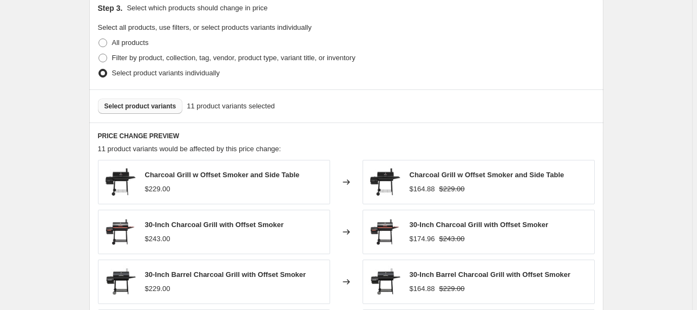
click at [164, 106] on span "Select product variants" at bounding box center [140, 106] width 72 height 9
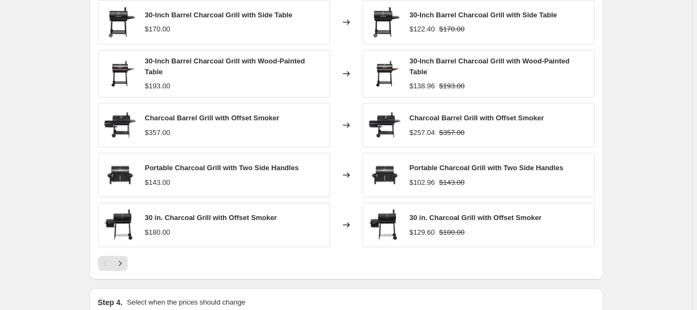
scroll to position [684, 0]
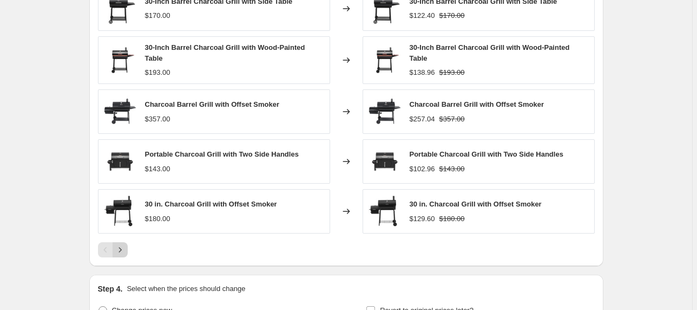
click at [116, 247] on icon "Next" at bounding box center [120, 249] width 11 height 11
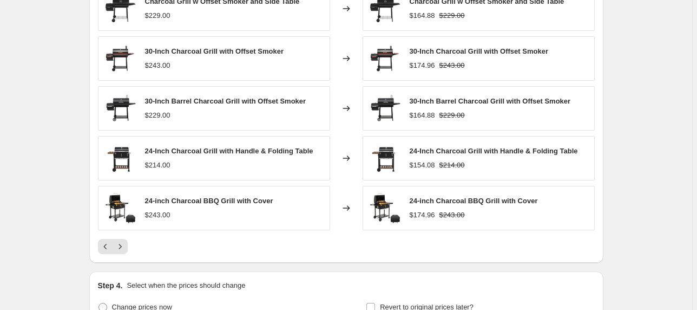
click at [108, 254] on div "PRICE CHANGE PREVIEW 11 product variants would be affected by this price change…" at bounding box center [346, 105] width 514 height 313
click at [107, 247] on icon "Previous" at bounding box center [105, 246] width 11 height 11
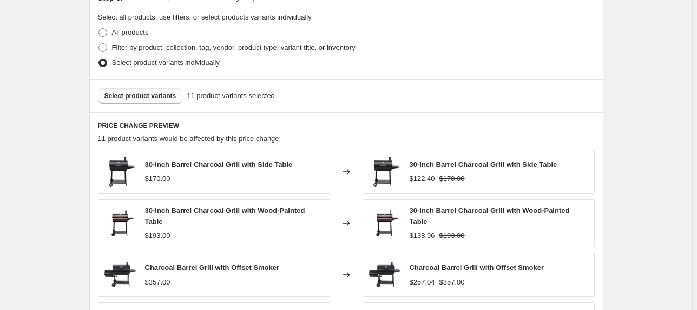
scroll to position [511, 0]
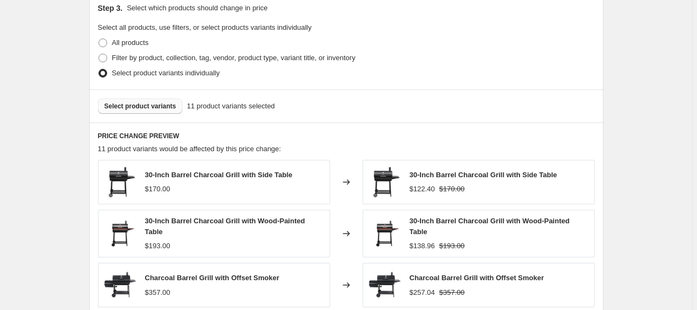
click at [133, 104] on span "Select product variants" at bounding box center [140, 106] width 72 height 9
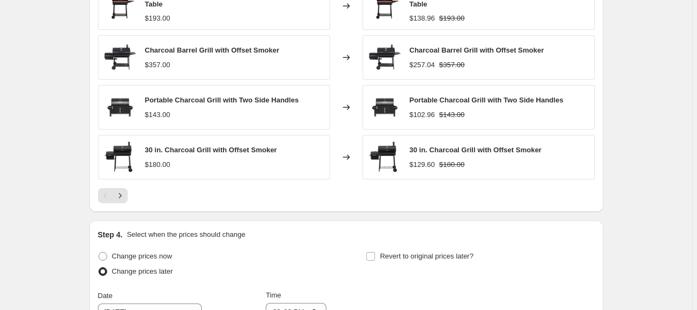
scroll to position [771, 0]
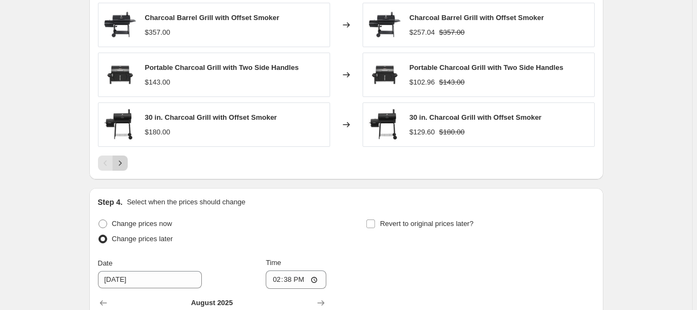
click at [122, 163] on icon "Next" at bounding box center [120, 162] width 11 height 11
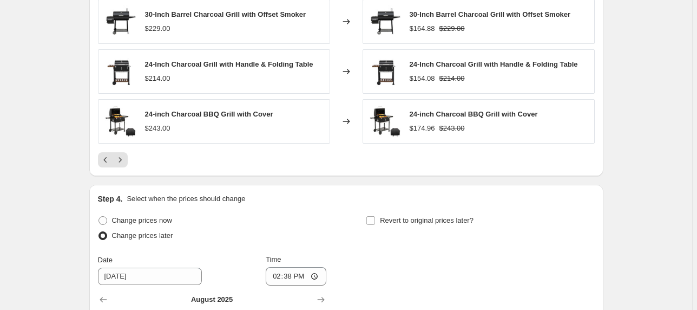
click at [123, 166] on div "PRICE CHANGE PREVIEW 11 product variants would be affected by this price change…" at bounding box center [346, 19] width 514 height 313
click at [126, 164] on button "Next" at bounding box center [120, 159] width 15 height 15
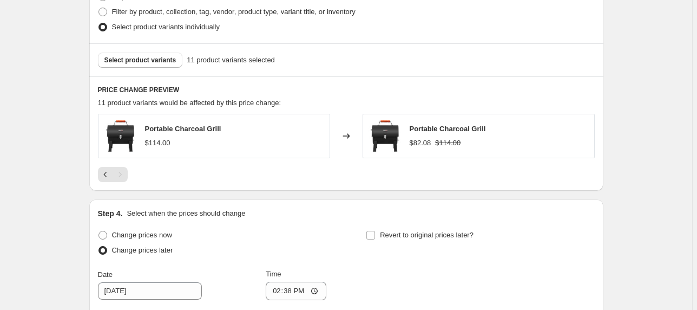
scroll to position [555, 0]
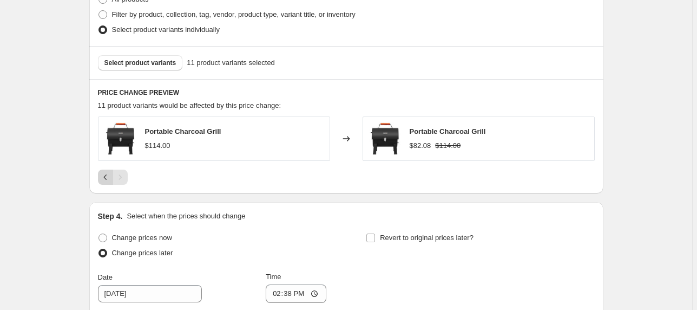
click at [102, 174] on icon "Previous" at bounding box center [105, 177] width 11 height 11
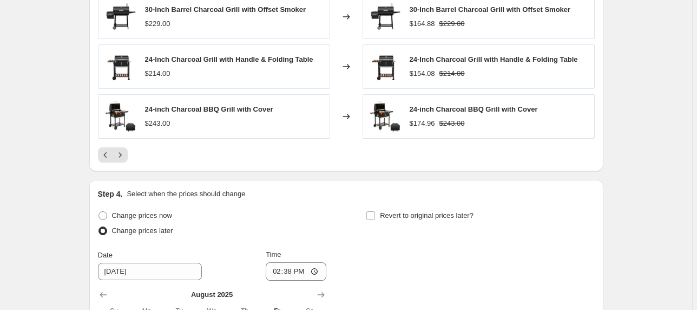
scroll to position [814, 0]
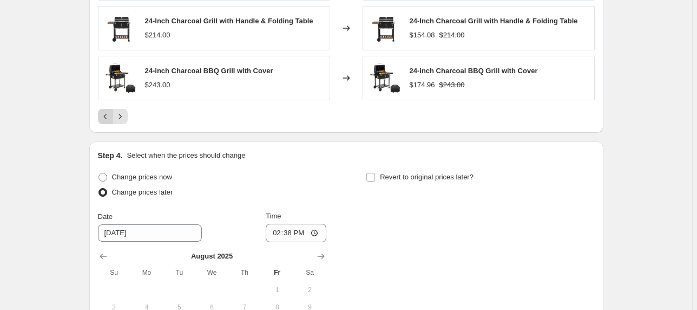
click at [107, 122] on button "Previous" at bounding box center [105, 116] width 15 height 15
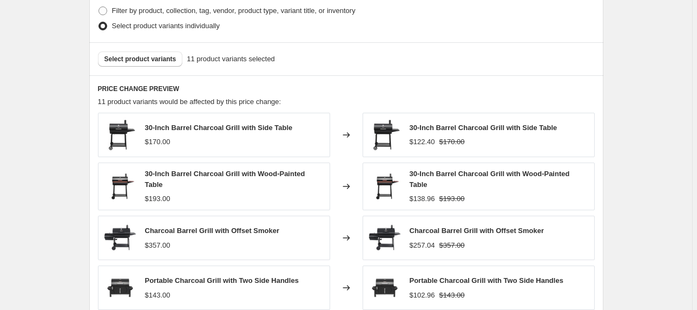
scroll to position [511, 0]
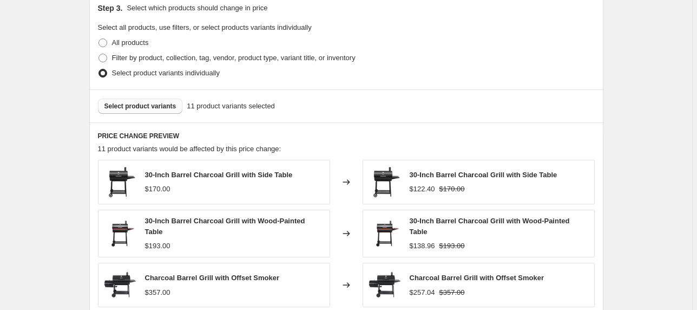
click at [147, 103] on span "Select product variants" at bounding box center [140, 106] width 72 height 9
click at [144, 106] on span "Select product variants" at bounding box center [140, 106] width 72 height 9
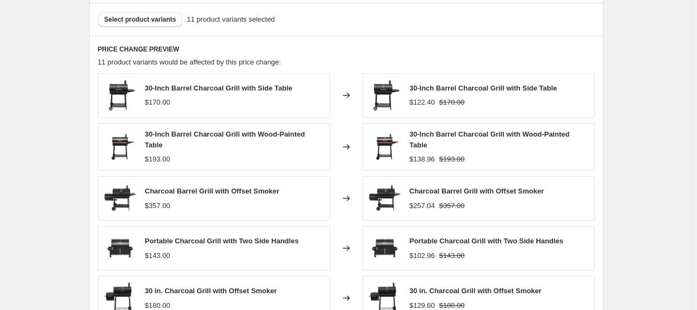
scroll to position [468, 0]
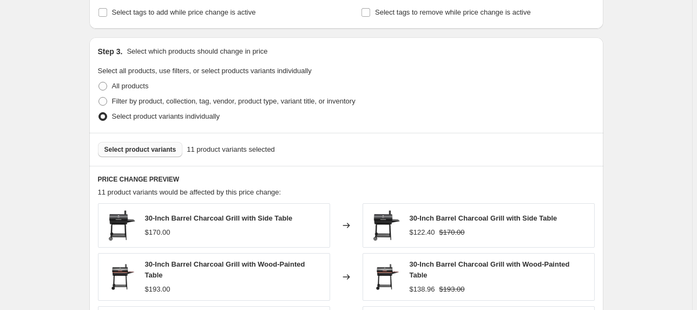
click at [147, 154] on button "Select product variants" at bounding box center [140, 149] width 85 height 15
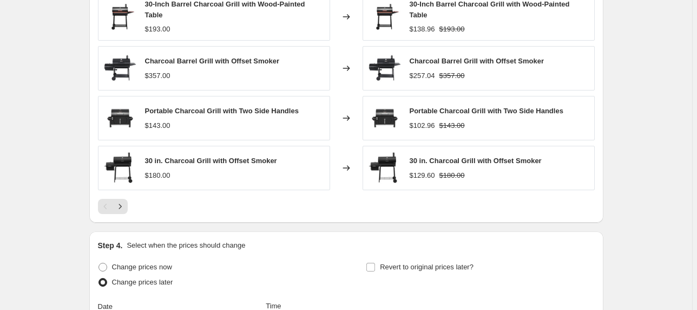
scroll to position [814, 0]
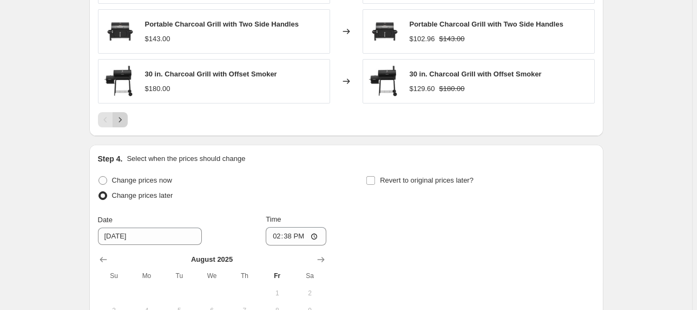
click at [117, 117] on icon "Next" at bounding box center [120, 119] width 11 height 11
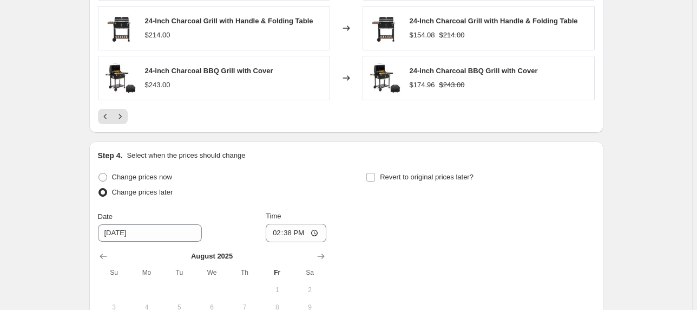
scroll to position [728, 0]
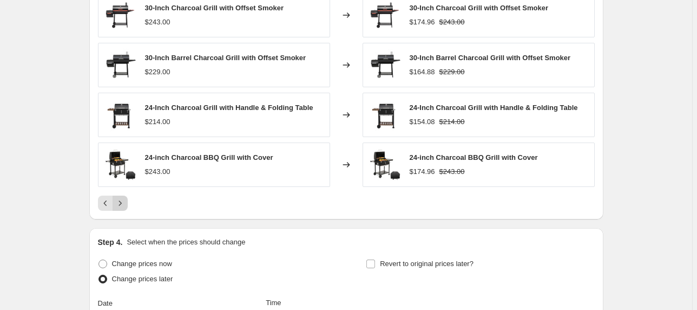
click at [119, 198] on icon "Next" at bounding box center [120, 203] width 11 height 11
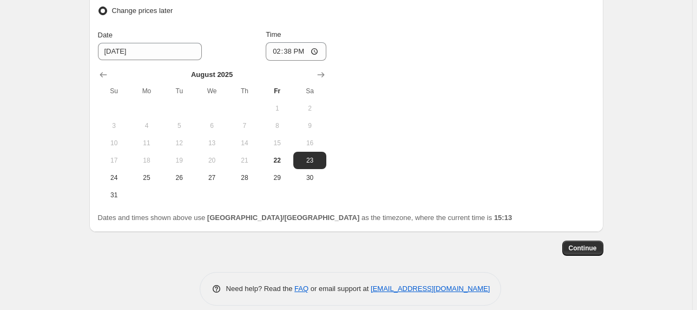
scroll to position [635, 0]
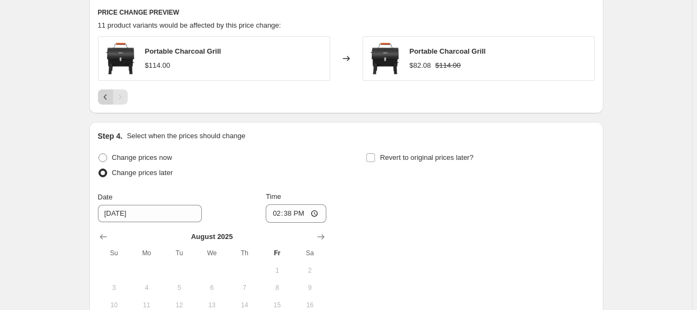
click at [102, 96] on icon "Previous" at bounding box center [105, 96] width 11 height 11
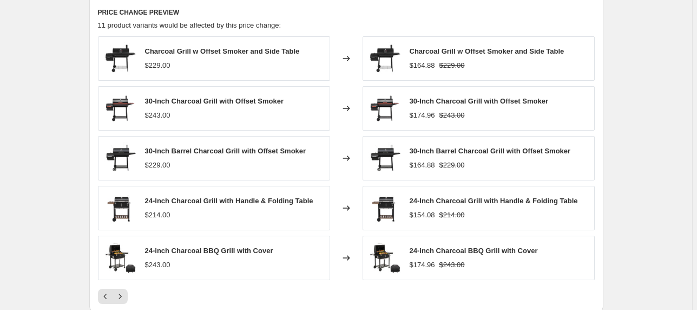
scroll to position [678, 0]
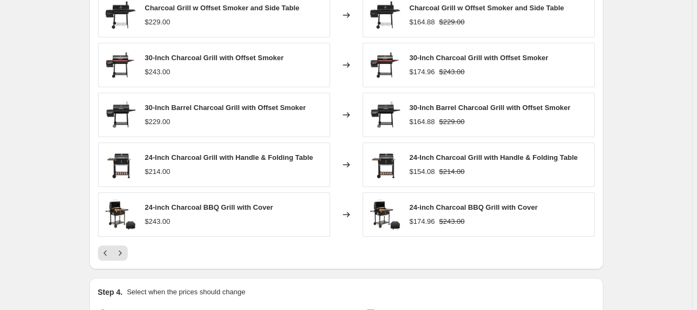
click at [111, 212] on img at bounding box center [120, 214] width 32 height 32
click at [174, 207] on span "24-inch Charcoal BBQ Grill with Cover" at bounding box center [209, 207] width 128 height 8
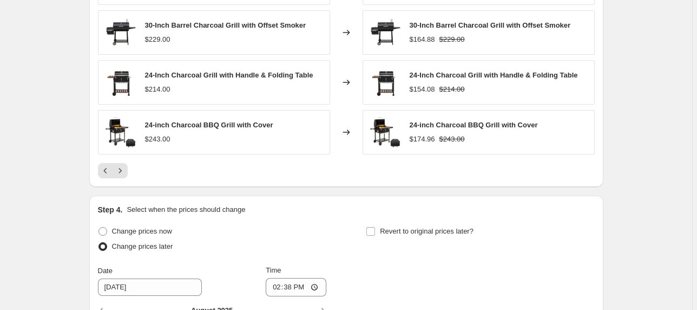
scroll to position [765, 0]
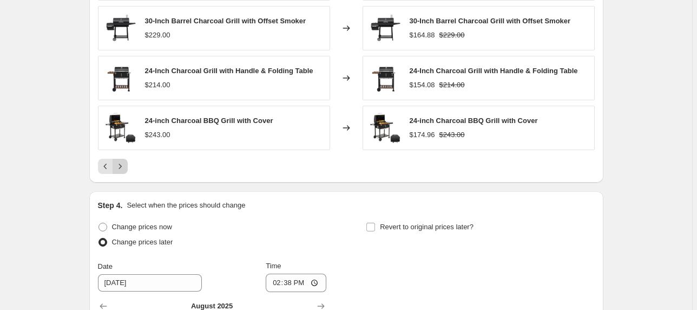
click at [122, 169] on icon "Next" at bounding box center [120, 166] width 11 height 11
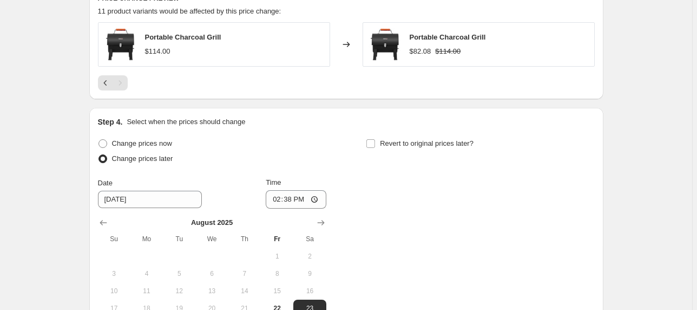
scroll to position [635, 0]
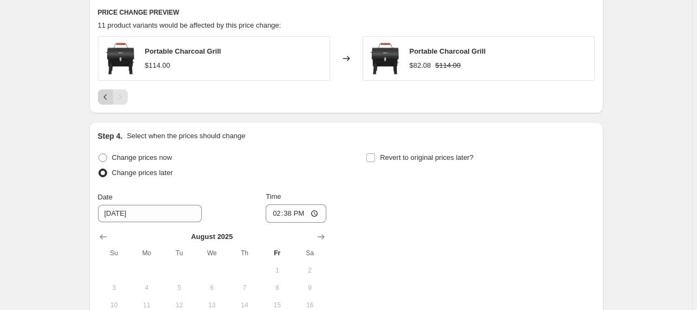
click at [106, 95] on icon "Previous" at bounding box center [105, 96] width 11 height 11
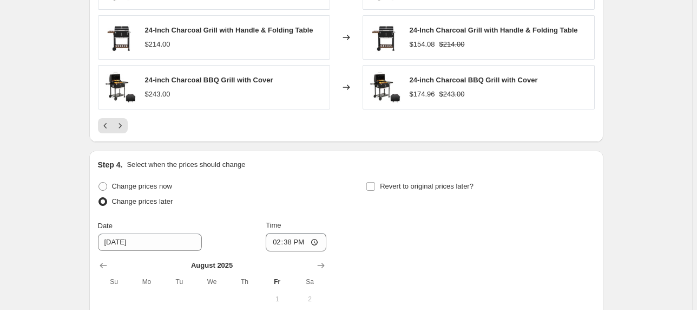
scroll to position [808, 0]
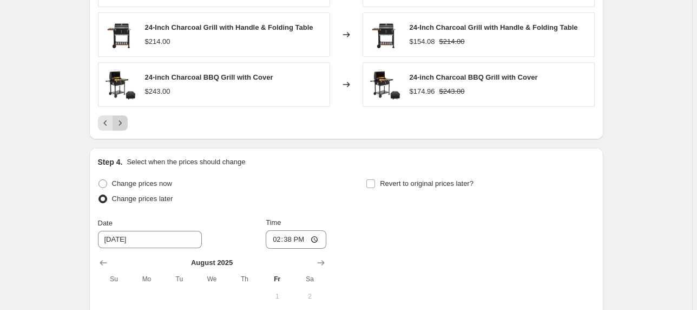
click at [121, 127] on button "Next" at bounding box center [120, 122] width 15 height 15
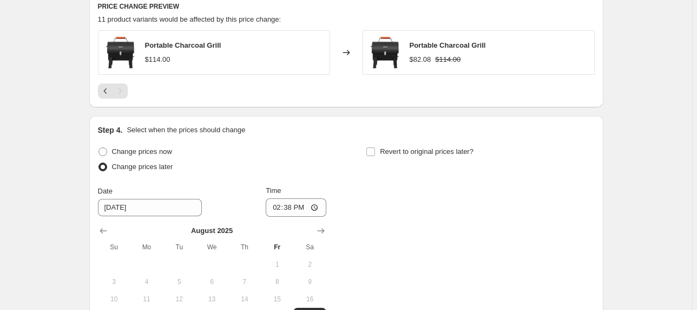
scroll to position [635, 0]
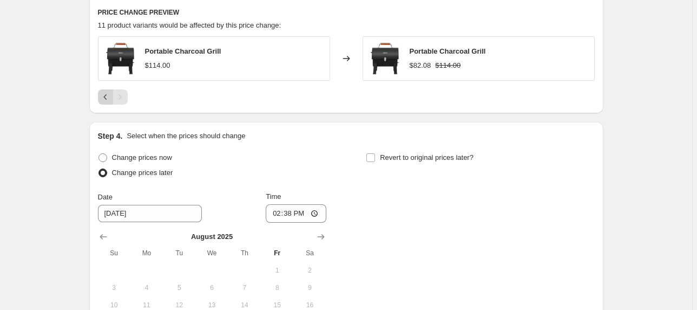
click at [103, 100] on icon "Previous" at bounding box center [105, 96] width 11 height 11
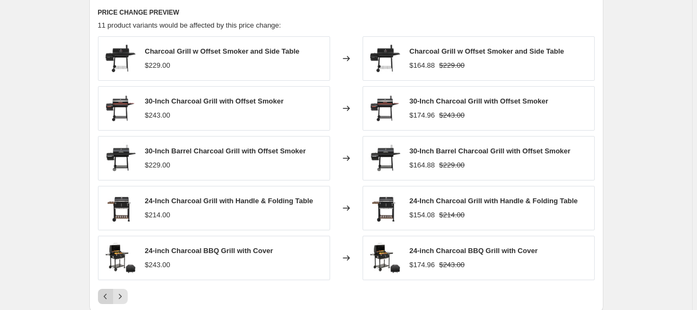
click at [108, 299] on icon "Previous" at bounding box center [105, 296] width 11 height 11
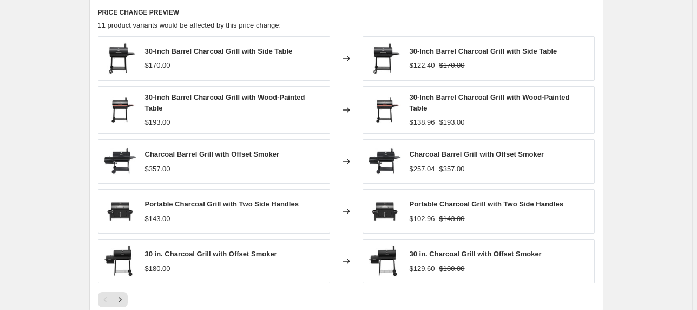
click at [108, 293] on div "Pagination" at bounding box center [105, 299] width 15 height 15
click at [108, 292] on div "Pagination" at bounding box center [105, 299] width 15 height 15
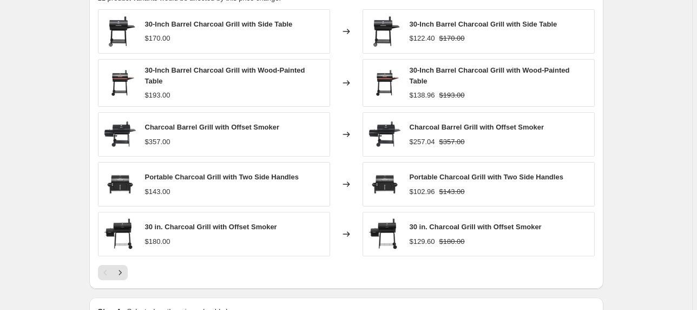
scroll to position [591, 0]
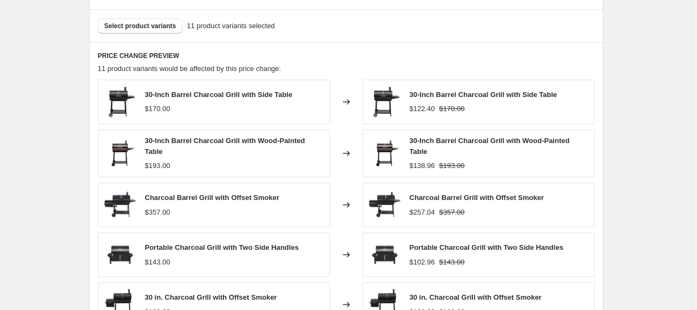
click at [169, 109] on div "$170.00" at bounding box center [157, 108] width 25 height 11
drag, startPoint x: 256, startPoint y: 107, endPoint x: 141, endPoint y: 91, distance: 116.2
click at [141, 91] on div "30-Inch Barrel Charcoal Grill with Side Table $170.00" at bounding box center [214, 102] width 232 height 44
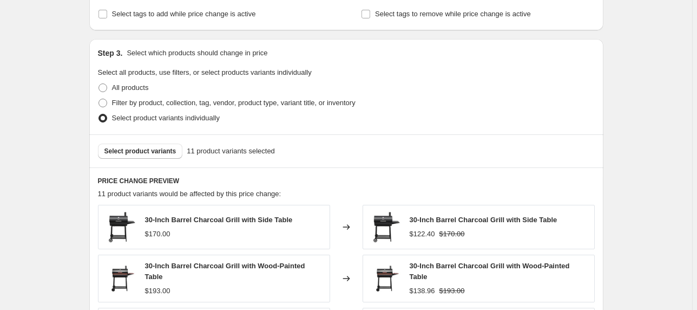
scroll to position [462, 0]
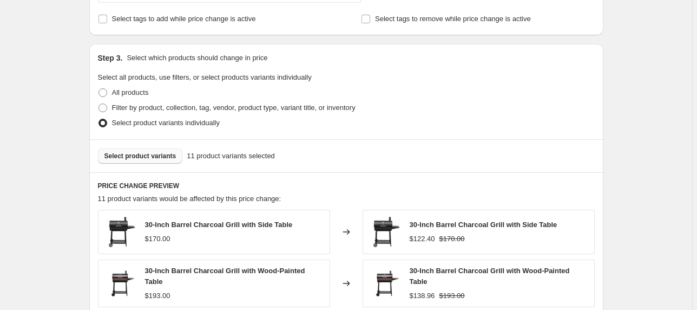
click at [135, 155] on span "Select product variants" at bounding box center [140, 156] width 72 height 9
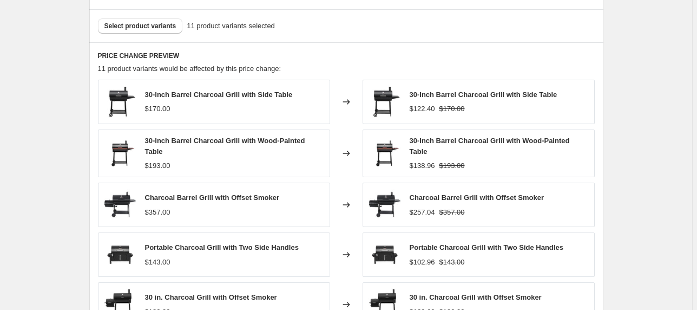
scroll to position [505, 0]
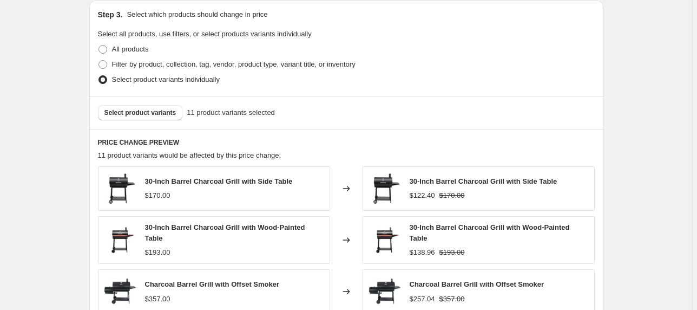
click at [128, 175] on img at bounding box center [120, 188] width 32 height 32
click at [98, 152] on div "PRICE CHANGE PREVIEW 11 product variants would be affected by this price change…" at bounding box center [346, 287] width 514 height 317
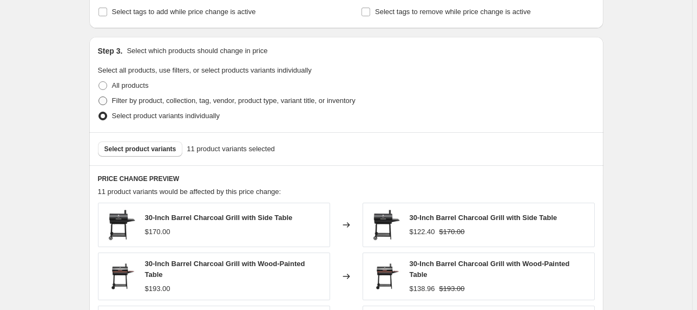
scroll to position [462, 0]
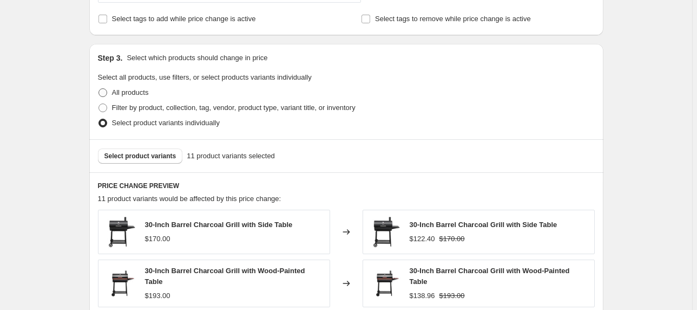
click at [120, 95] on span "All products" at bounding box center [130, 92] width 37 height 8
click at [99, 89] on input "All products" at bounding box center [98, 88] width 1 height 1
radio input "true"
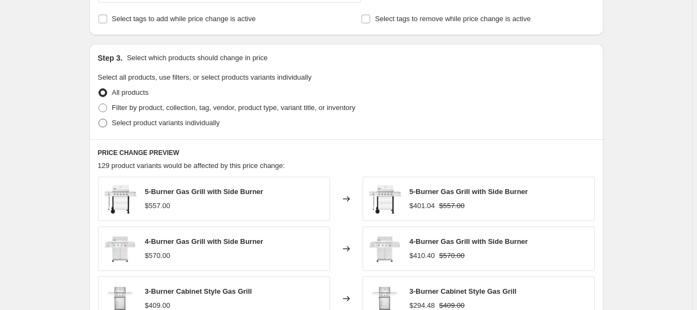
click at [105, 122] on span at bounding box center [102, 123] width 9 height 9
click at [99, 119] on input "Select product variants individually" at bounding box center [98, 119] width 1 height 1
radio input "true"
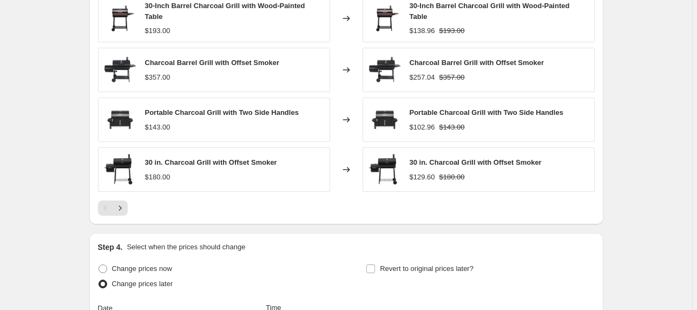
scroll to position [808, 0]
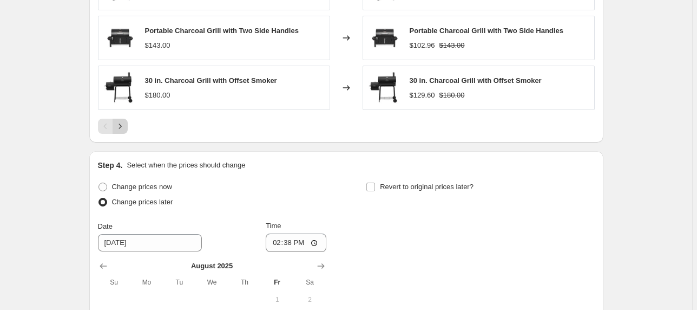
click at [119, 126] on icon "Next" at bounding box center [120, 126] width 11 height 11
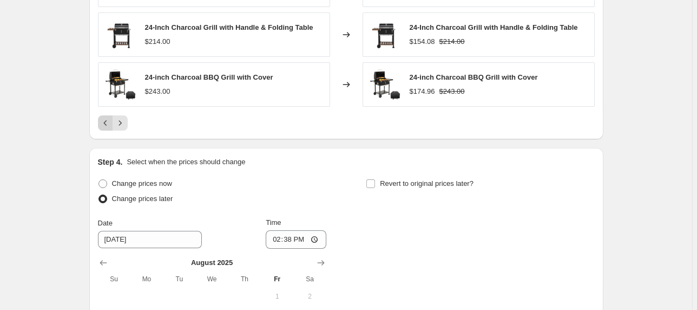
click at [108, 122] on icon "Previous" at bounding box center [105, 122] width 11 height 11
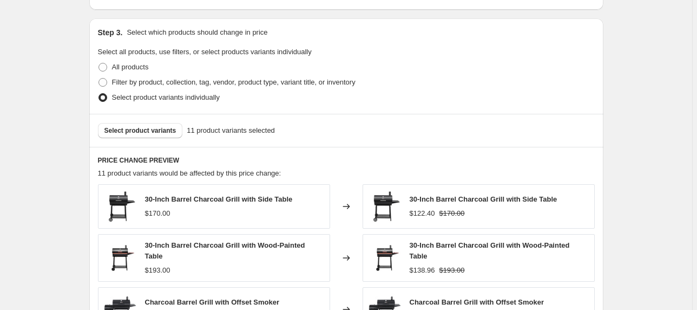
scroll to position [591, 0]
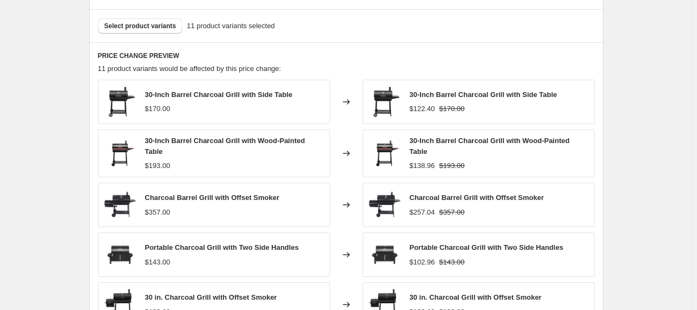
click at [227, 93] on span "30-Inch Barrel Charcoal Grill with Side Table" at bounding box center [219, 94] width 148 height 8
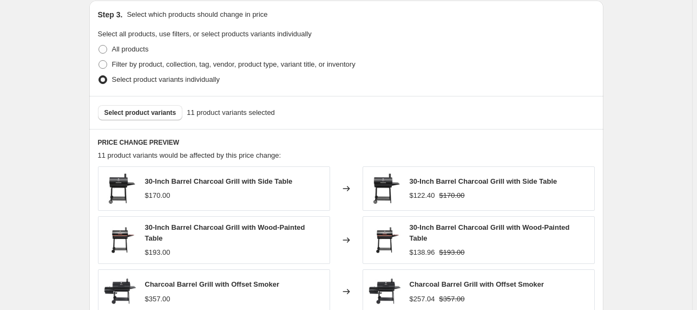
click at [195, 193] on div "$170.00" at bounding box center [219, 195] width 148 height 11
click at [143, 108] on span "Select product variants" at bounding box center [140, 112] width 72 height 9
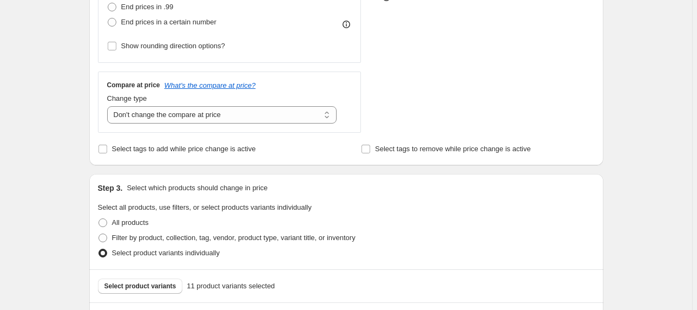
scroll to position [548, 0]
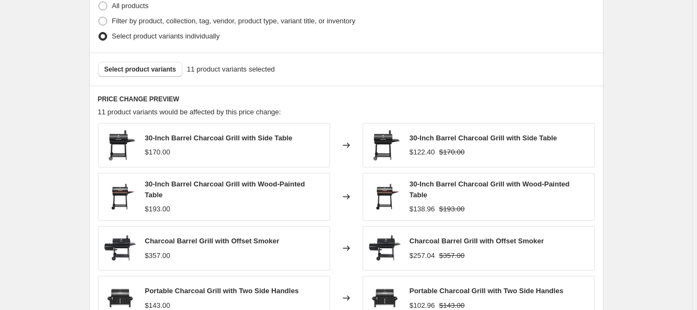
click at [199, 87] on div "PRICE CHANGE PREVIEW 11 product variants would be affected by this price change…" at bounding box center [346, 243] width 514 height 317
click at [167, 74] on button "Select product variants" at bounding box center [140, 69] width 85 height 15
click at [399, 4] on div "All products" at bounding box center [346, 5] width 497 height 15
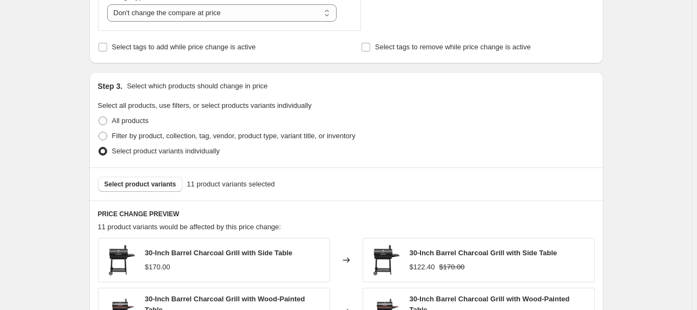
scroll to position [433, 0]
click at [212, 186] on span "11 product variants selected" at bounding box center [231, 184] width 88 height 11
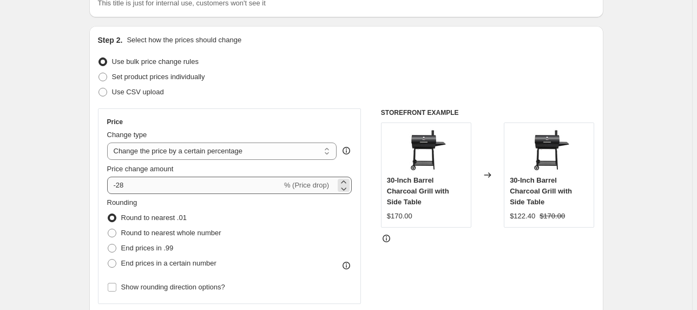
scroll to position [0, 0]
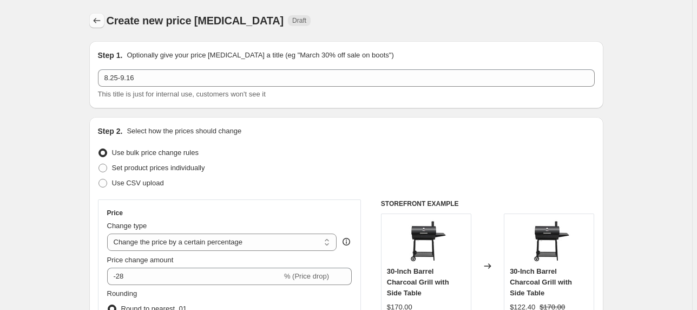
click at [104, 16] on button "Price change jobs" at bounding box center [96, 20] width 15 height 15
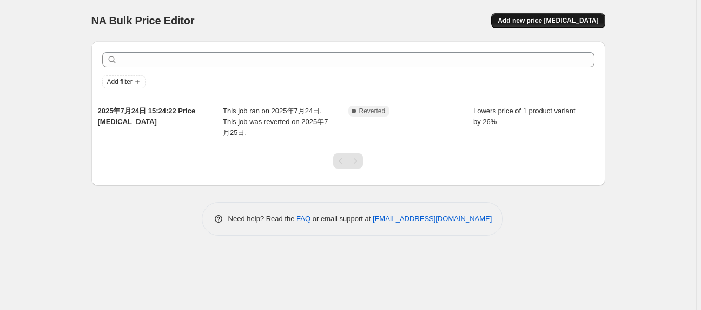
click at [556, 27] on button "Add new price [MEDICAL_DATA]" at bounding box center [548, 20] width 114 height 15
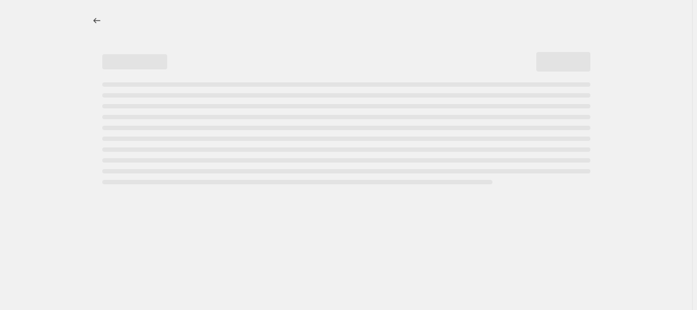
select select "percentage"
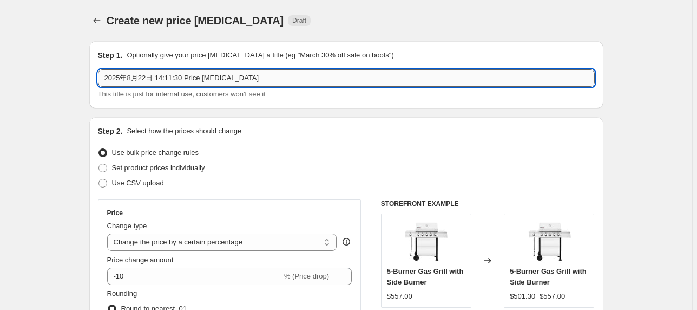
click at [244, 78] on input "2025年8月22日 14:11:30 Price [MEDICAL_DATA]" at bounding box center [346, 77] width 497 height 17
drag, startPoint x: 253, startPoint y: 78, endPoint x: 116, endPoint y: 91, distance: 138.1
click at [116, 91] on div "2025年8月22日 14:11:30 Price [MEDICAL_DATA] This title is just for internal use, c…" at bounding box center [346, 84] width 497 height 30
type input "2"
type input "8.25-9.16"
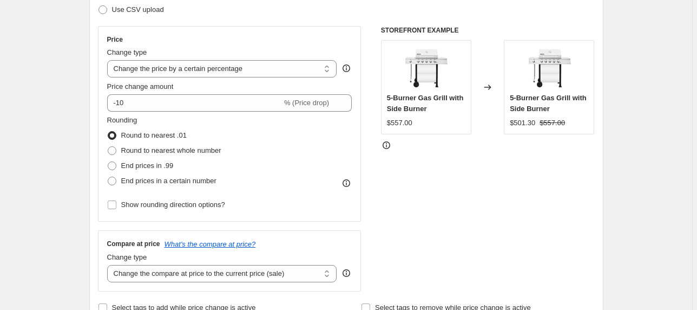
scroll to position [130, 0]
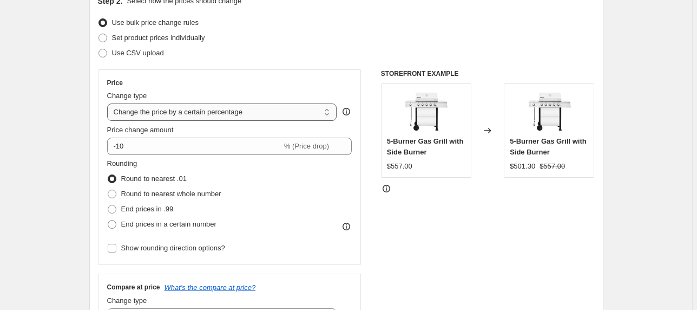
click at [219, 111] on select "Change the price to a certain amount Change the price by a certain amount Chang…" at bounding box center [222, 111] width 230 height 17
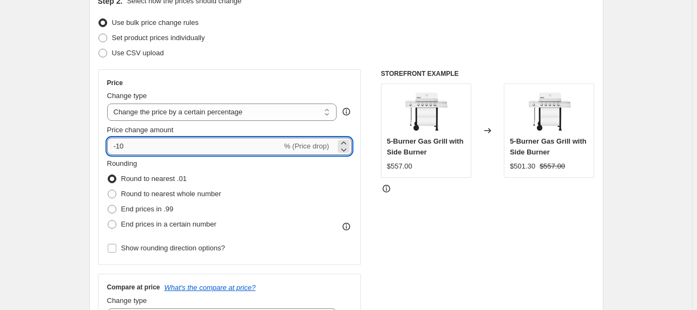
click at [208, 143] on input "-10" at bounding box center [194, 145] width 175 height 17
type input "-1"
type input "-28"
click at [354, 195] on div "Price Change type Change the price to a certain amount Change the price by a ce…" at bounding box center [230, 166] width 264 height 195
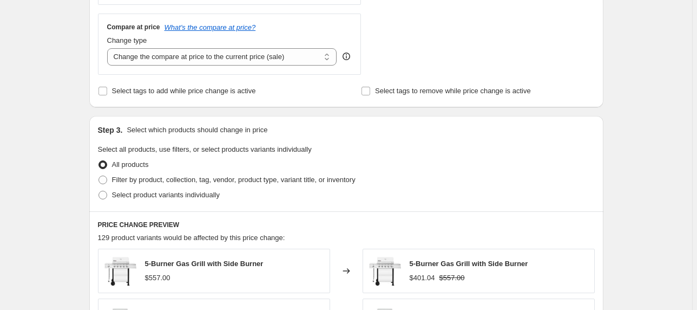
scroll to position [433, 0]
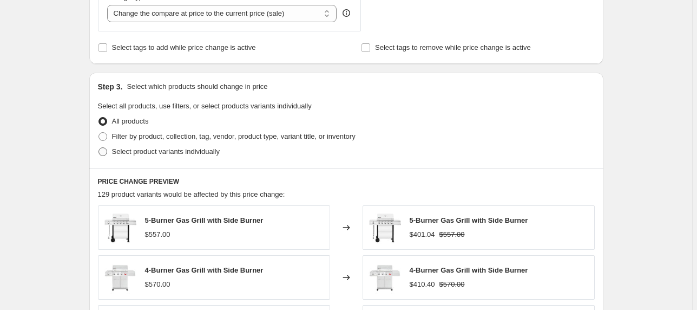
click at [123, 154] on span "Select product variants individually" at bounding box center [166, 151] width 108 height 8
click at [99, 148] on input "Select product variants individually" at bounding box center [98, 147] width 1 height 1
radio input "true"
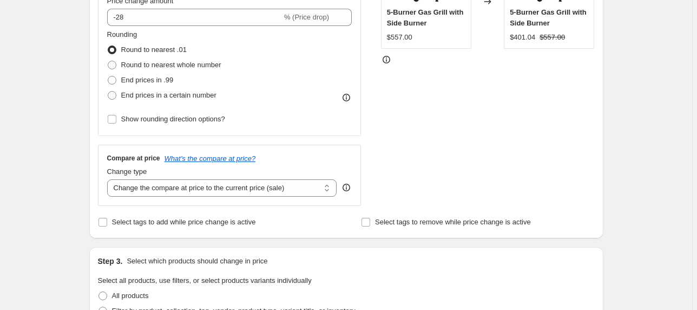
scroll to position [260, 0]
click at [193, 183] on select "Change the compare at price to the current price (sale) Change the compare at p…" at bounding box center [222, 186] width 230 height 17
select select "no_change"
click at [109, 178] on select "Change the compare at price to the current price (sale) Change the compare at p…" at bounding box center [222, 186] width 230 height 17
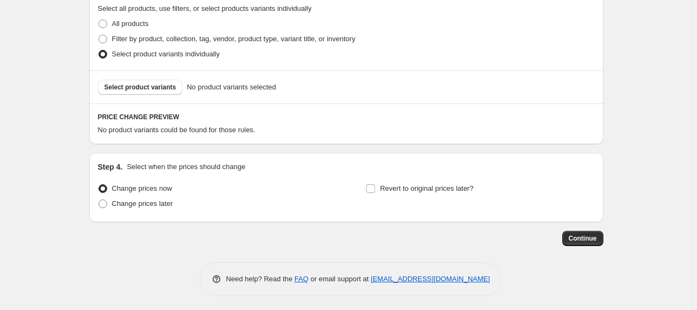
scroll to position [532, 0]
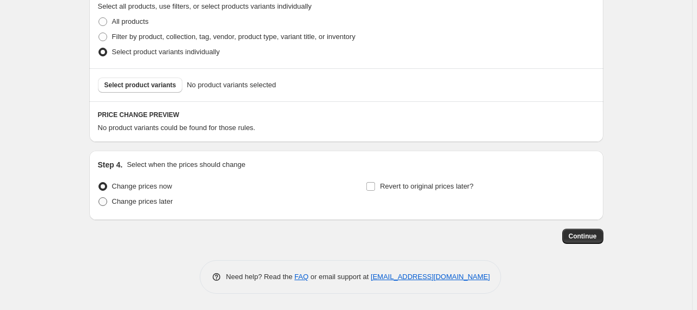
click at [155, 200] on span "Change prices later" at bounding box center [142, 201] width 61 height 8
click at [99, 198] on input "Change prices later" at bounding box center [98, 197] width 1 height 1
radio input "true"
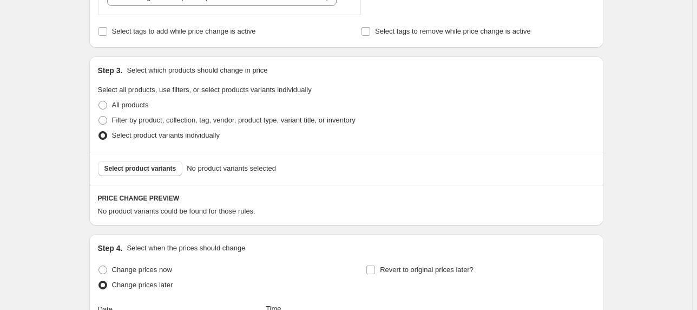
scroll to position [446, 0]
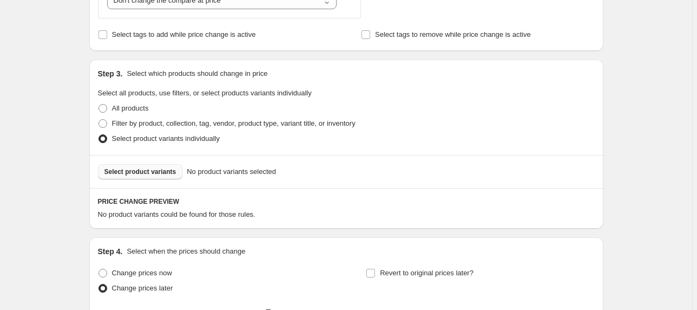
click at [156, 175] on span "Select product variants" at bounding box center [140, 171] width 72 height 9
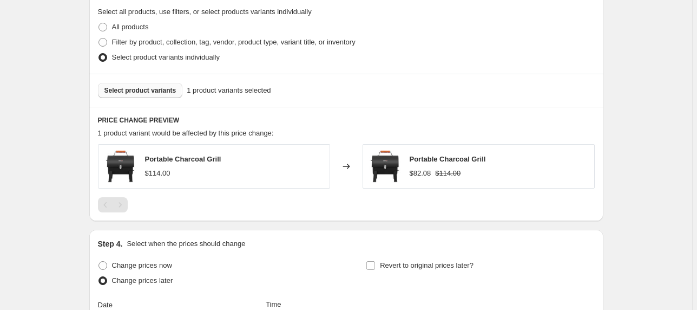
scroll to position [532, 0]
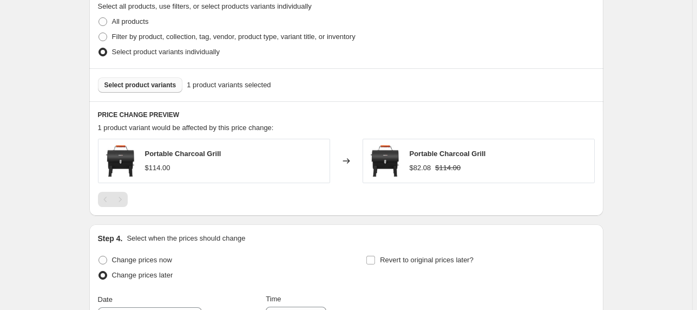
click at [156, 86] on span "Select product variants" at bounding box center [140, 85] width 72 height 9
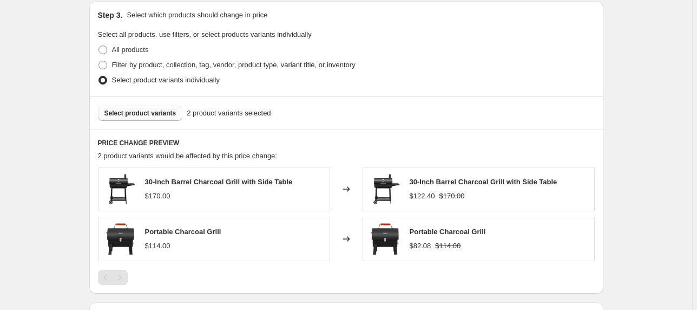
scroll to position [489, 0]
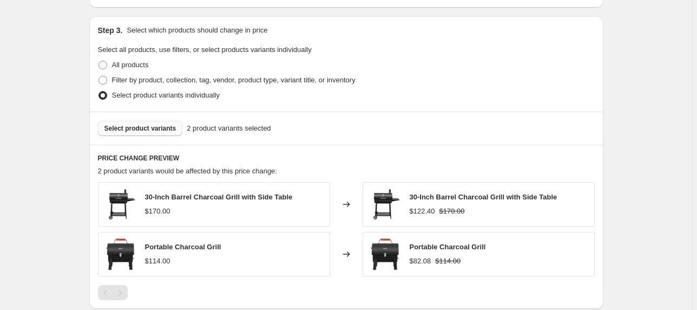
click at [153, 134] on button "Select product variants" at bounding box center [140, 128] width 85 height 15
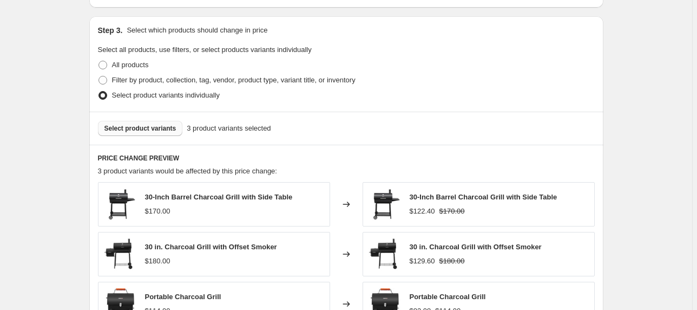
click at [162, 127] on span "Select product variants" at bounding box center [140, 128] width 72 height 9
click at [144, 130] on span "Select product variants" at bounding box center [140, 128] width 72 height 9
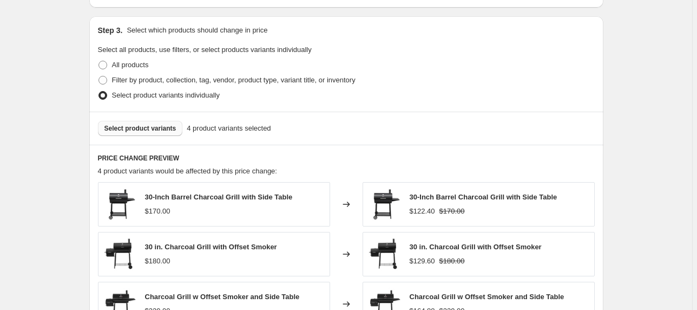
click at [143, 129] on span "Select product variants" at bounding box center [140, 128] width 72 height 9
click at [139, 130] on span "Select product variants" at bounding box center [140, 128] width 72 height 9
click at [143, 130] on span "Select product variants" at bounding box center [140, 128] width 72 height 9
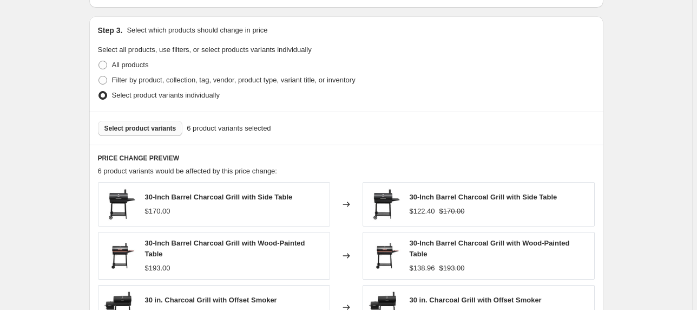
click at [153, 129] on span "Select product variants" at bounding box center [140, 128] width 72 height 9
click at [144, 129] on span "Select product variants" at bounding box center [140, 128] width 72 height 9
click at [130, 134] on button "Select product variants" at bounding box center [140, 128] width 85 height 15
click at [153, 132] on span "Select product variants" at bounding box center [140, 128] width 72 height 9
click at [146, 132] on span "Select product variants" at bounding box center [140, 128] width 72 height 9
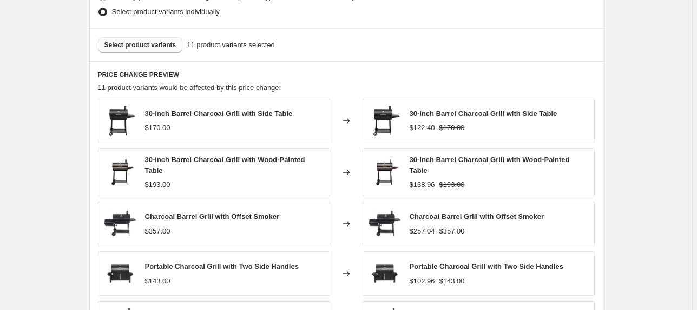
scroll to position [576, 0]
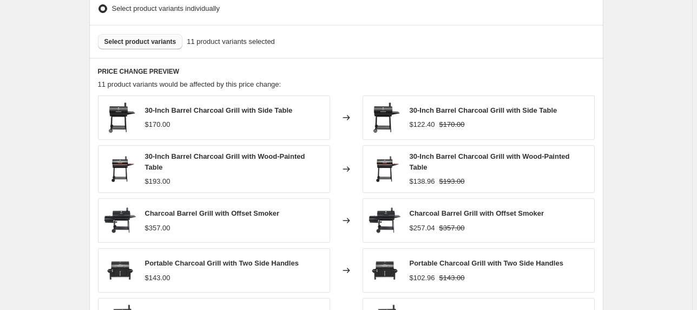
click at [148, 39] on span "Select product variants" at bounding box center [140, 41] width 72 height 9
click at [149, 43] on span "Select product variants" at bounding box center [140, 41] width 72 height 9
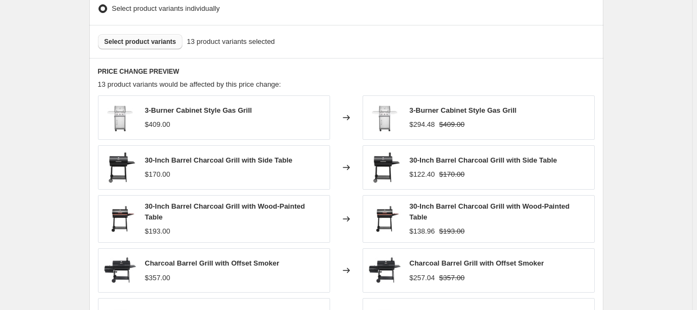
drag, startPoint x: 11, startPoint y: 161, endPoint x: 134, endPoint y: 40, distance: 172.9
click at [134, 40] on span "Select product variants" at bounding box center [140, 41] width 72 height 9
click at [151, 42] on span "Select product variants" at bounding box center [140, 41] width 72 height 9
click at [149, 40] on span "Select product variants" at bounding box center [140, 41] width 72 height 9
click at [150, 43] on span "Select product variants" at bounding box center [140, 41] width 72 height 9
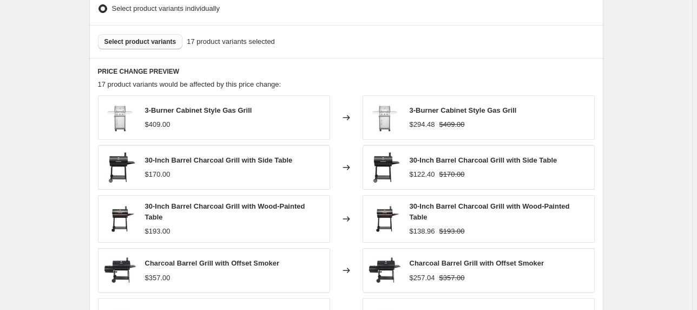
click at [147, 37] on span "Select product variants" at bounding box center [140, 41] width 72 height 9
click at [160, 43] on span "Select product variants" at bounding box center [140, 41] width 72 height 9
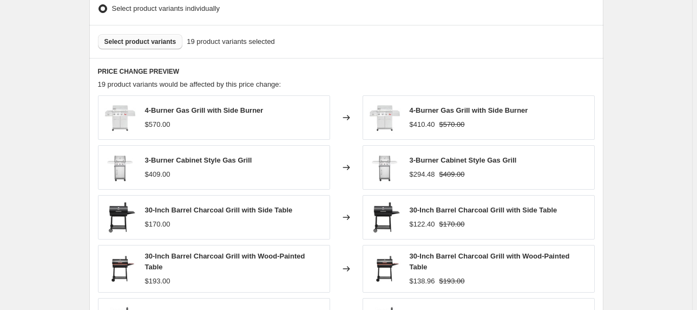
drag, startPoint x: 27, startPoint y: 40, endPoint x: 146, endPoint y: 41, distance: 119.6
click at [146, 41] on span "Select product variants" at bounding box center [140, 41] width 72 height 9
drag, startPoint x: 186, startPoint y: 41, endPoint x: 155, endPoint y: 42, distance: 30.9
click at [155, 42] on span "Select product variants" at bounding box center [140, 41] width 72 height 9
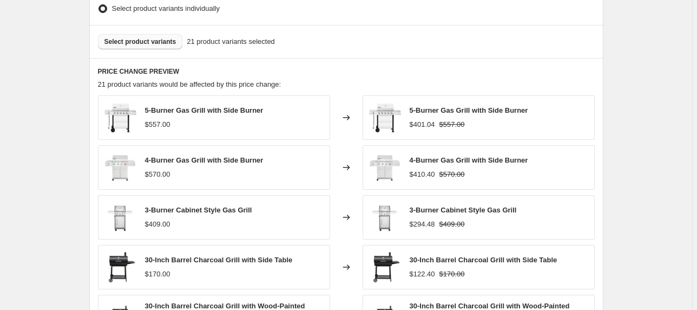
click at [158, 40] on span "Select product variants" at bounding box center [140, 41] width 72 height 9
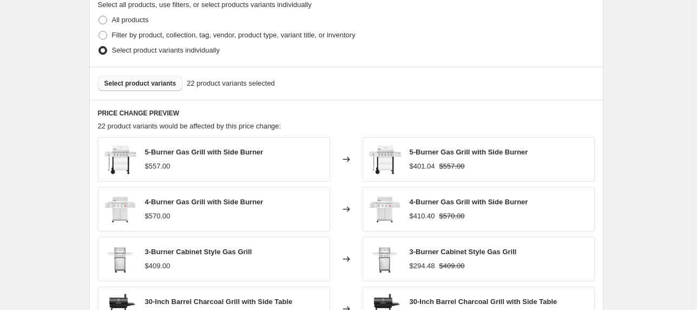
scroll to position [532, 0]
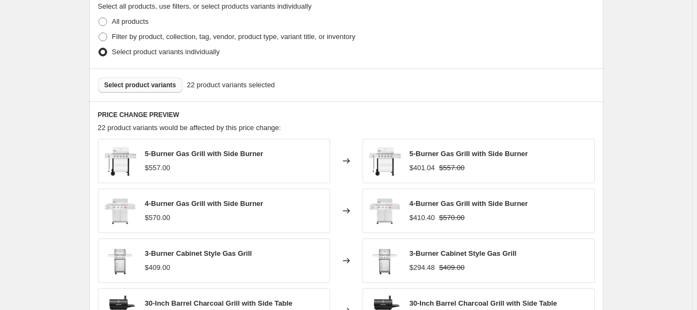
click at [152, 91] on button "Select product variants" at bounding box center [140, 84] width 85 height 15
click at [145, 82] on span "Select product variants" at bounding box center [140, 85] width 72 height 9
click at [152, 84] on span "Select product variants" at bounding box center [140, 85] width 72 height 9
click at [117, 83] on span "Select product variants" at bounding box center [140, 85] width 72 height 9
click at [143, 83] on span "Select product variants" at bounding box center [140, 85] width 72 height 9
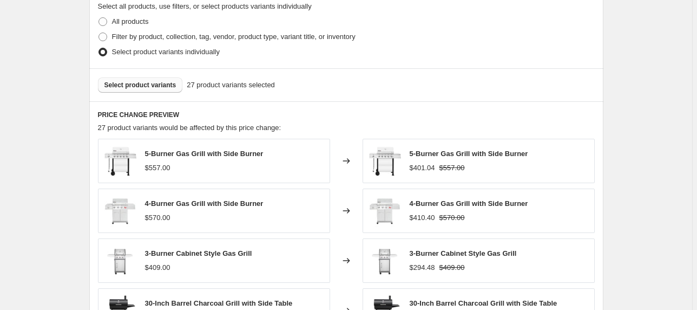
click at [104, 86] on button "Select product variants" at bounding box center [140, 84] width 85 height 15
click at [143, 83] on span "Select product variants" at bounding box center [140, 85] width 72 height 9
click at [140, 85] on span "Select product variants" at bounding box center [140, 85] width 72 height 9
click at [166, 84] on span "Select product variants" at bounding box center [140, 85] width 72 height 9
click at [142, 81] on span "Select product variants" at bounding box center [140, 85] width 72 height 9
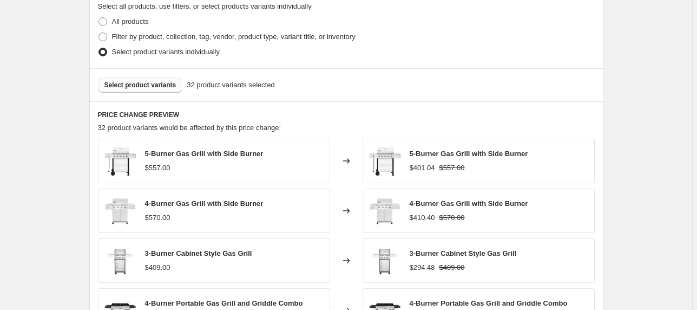
click at [147, 93] on div "Select product variants 32 product variants selected" at bounding box center [346, 84] width 514 height 33
click at [147, 85] on span "Select product variants" at bounding box center [140, 85] width 72 height 9
click at [149, 83] on span "Select product variants" at bounding box center [140, 85] width 72 height 9
drag, startPoint x: 149, startPoint y: 69, endPoint x: 141, endPoint y: 88, distance: 20.6
click at [141, 88] on span "Select product variants" at bounding box center [140, 85] width 72 height 9
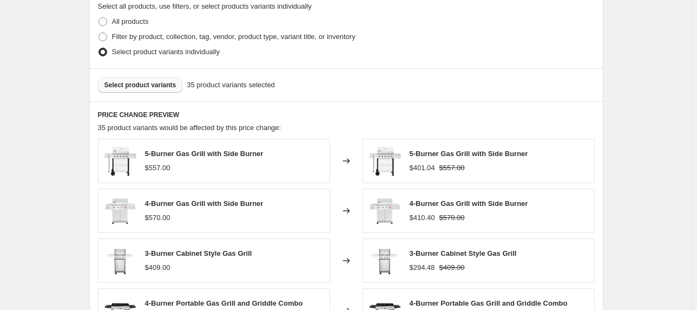
click at [137, 92] on button "Select product variants" at bounding box center [140, 84] width 85 height 15
drag, startPoint x: 16, startPoint y: 84, endPoint x: 126, endPoint y: 82, distance: 110.4
click at [126, 82] on span "Select product variants" at bounding box center [140, 85] width 72 height 9
click at [110, 85] on span "Select product variants" at bounding box center [140, 85] width 72 height 9
click at [136, 88] on span "Select product variants" at bounding box center [140, 85] width 72 height 9
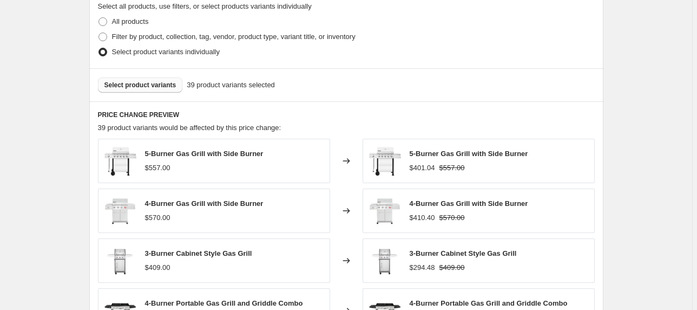
click at [141, 89] on span "Select product variants" at bounding box center [140, 85] width 72 height 9
click at [127, 83] on span "Select product variants" at bounding box center [140, 85] width 72 height 9
click at [108, 78] on button "Select product variants" at bounding box center [140, 84] width 85 height 15
click at [161, 81] on span "Select product variants" at bounding box center [140, 85] width 72 height 9
click at [140, 86] on span "Select product variants" at bounding box center [140, 85] width 72 height 9
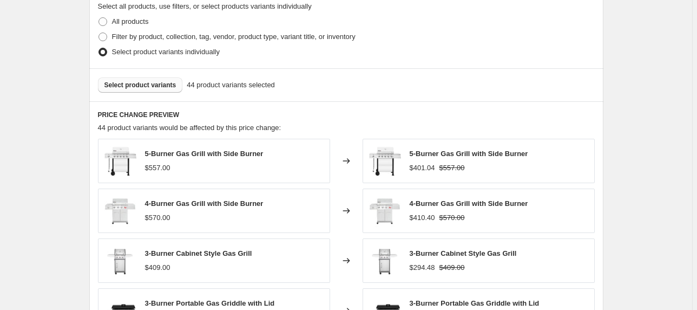
click at [143, 84] on span "Select product variants" at bounding box center [140, 85] width 72 height 9
click at [145, 85] on span "Select product variants" at bounding box center [140, 85] width 72 height 9
click at [141, 87] on span "Select product variants" at bounding box center [140, 85] width 72 height 9
click at [143, 82] on span "Select product variants" at bounding box center [140, 85] width 72 height 9
click at [129, 91] on button "Select product variants" at bounding box center [140, 84] width 85 height 15
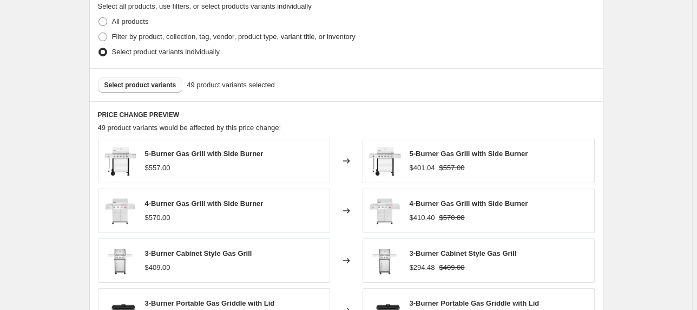
click at [140, 85] on span "Select product variants" at bounding box center [140, 85] width 72 height 9
click at [140, 86] on span "Select product variants" at bounding box center [140, 85] width 72 height 9
click at [140, 81] on span "Select product variants" at bounding box center [140, 85] width 72 height 9
click at [162, 87] on span "Select product variants" at bounding box center [140, 85] width 72 height 9
click at [153, 87] on span "Select product variants" at bounding box center [140, 85] width 72 height 9
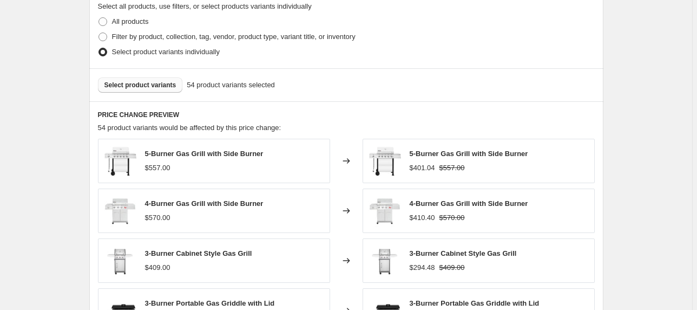
click at [145, 91] on button "Select product variants" at bounding box center [140, 84] width 85 height 15
click at [154, 87] on span "Select product variants" at bounding box center [140, 85] width 72 height 9
click at [151, 87] on span "Select product variants" at bounding box center [140, 85] width 72 height 9
click at [162, 82] on span "Select product variants" at bounding box center [140, 85] width 72 height 9
click at [141, 78] on button "Select product variants" at bounding box center [140, 84] width 85 height 15
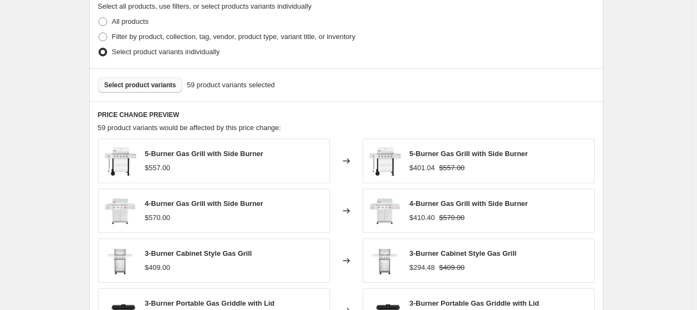
click at [168, 85] on span "Select product variants" at bounding box center [140, 85] width 72 height 9
click at [168, 90] on button "Select product variants" at bounding box center [140, 84] width 85 height 15
click at [123, 87] on span "Select product variants" at bounding box center [140, 85] width 72 height 9
click at [157, 89] on button "Select product variants" at bounding box center [140, 84] width 85 height 15
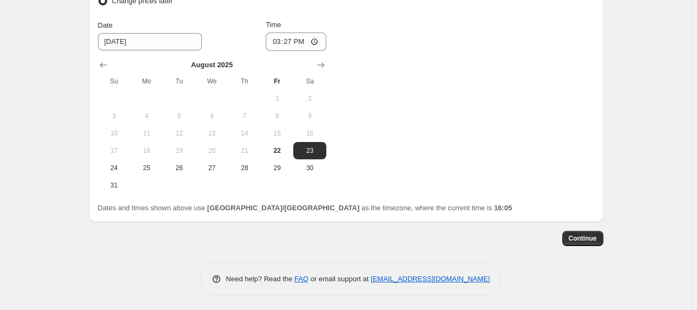
scroll to position [1006, 0]
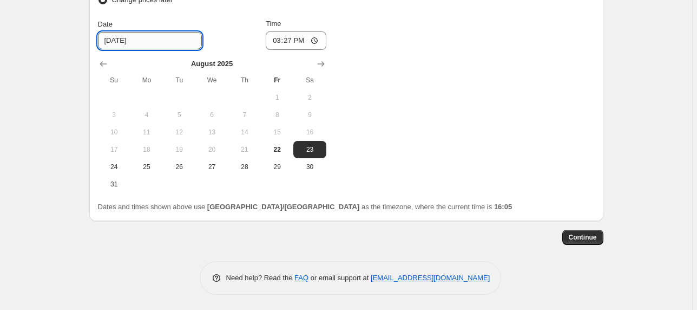
click at [163, 40] on input "[DATE]" at bounding box center [150, 40] width 104 height 17
click at [122, 39] on input "[DATE]" at bounding box center [150, 40] width 104 height 17
click at [124, 38] on input "[DATE]" at bounding box center [150, 40] width 104 height 17
click at [121, 41] on input "[DATE]" at bounding box center [150, 40] width 104 height 17
type input "[DATE]"
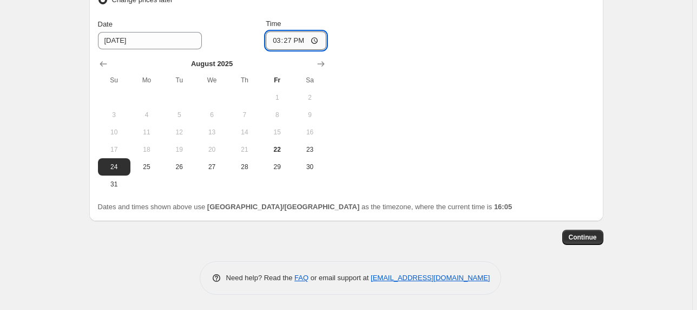
click at [305, 36] on input "15:27" at bounding box center [296, 40] width 61 height 18
click at [295, 39] on input "15:27" at bounding box center [296, 40] width 61 height 18
type input "18:27"
click at [452, 159] on div "Change prices now Change prices later Date [DATE] Time 18:[DATE] Mo Tu We Th Fr…" at bounding box center [346, 84] width 497 height 215
click at [580, 238] on span "Continue" at bounding box center [583, 237] width 28 height 9
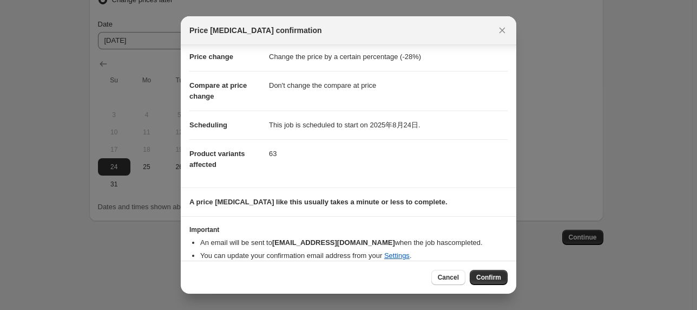
scroll to position [32, 0]
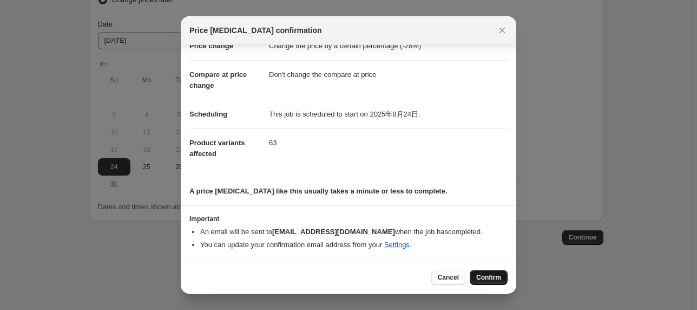
click at [485, 274] on span "Confirm" at bounding box center [488, 277] width 25 height 9
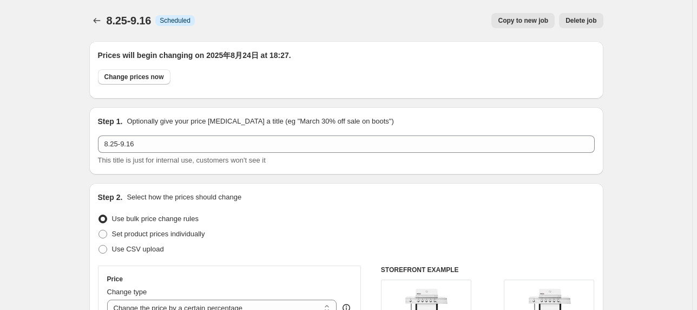
click at [184, 72] on div "Change prices now" at bounding box center [346, 79] width 497 height 21
click at [144, 76] on span "Change prices now" at bounding box center [134, 77] width 60 height 9
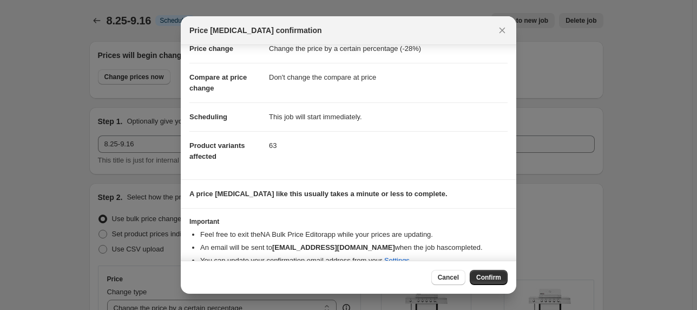
scroll to position [45, 0]
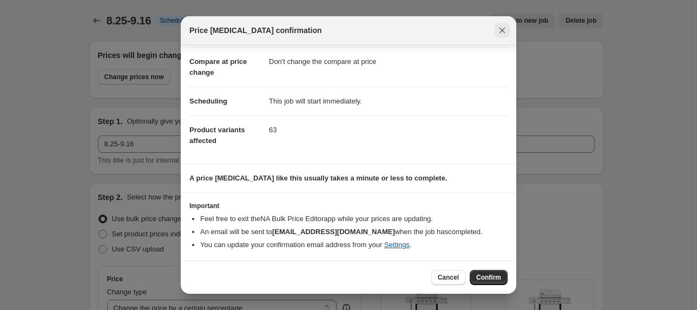
click at [497, 31] on icon "Close" at bounding box center [502, 30] width 11 height 11
radio input "false"
radio input "true"
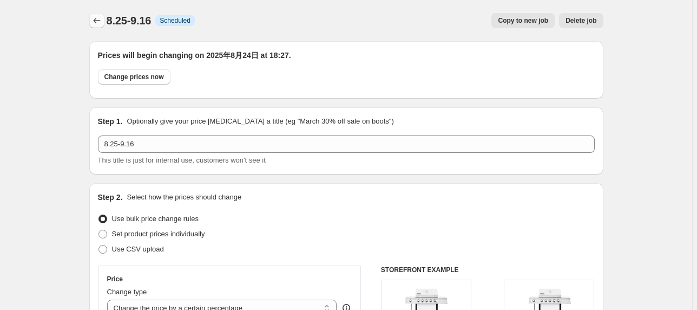
click at [101, 23] on icon "Price change jobs" at bounding box center [96, 20] width 11 height 11
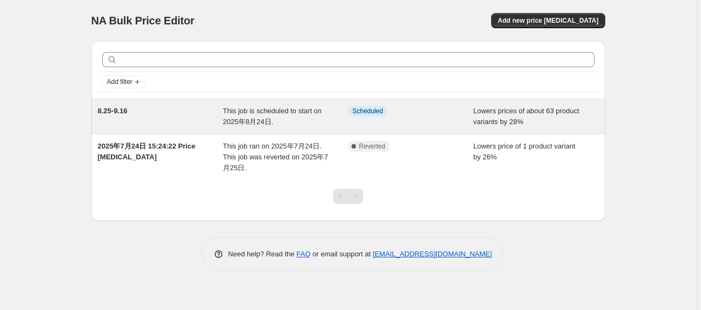
click at [511, 119] on span "Lowers prices of about 63 product variants by 28%" at bounding box center [526, 116] width 106 height 19
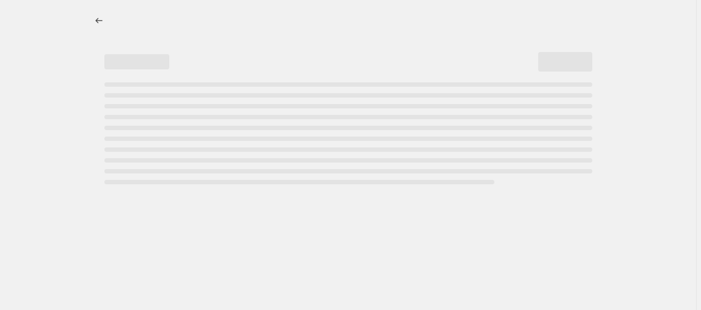
select select "percentage"
select select "no_change"
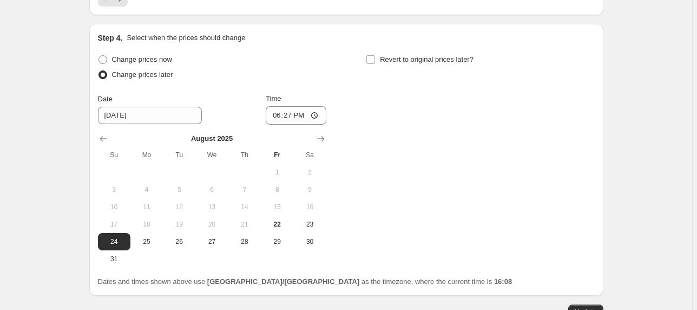
scroll to position [986, 0]
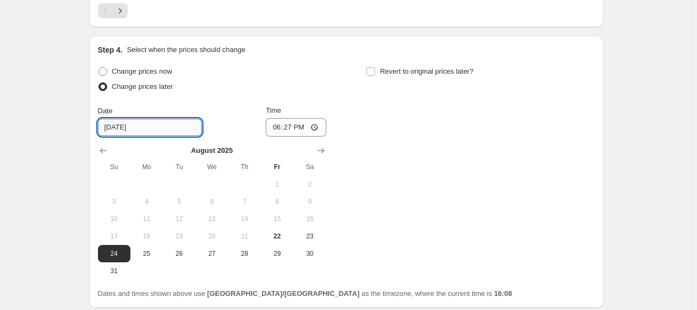
click at [163, 126] on input "[DATE]" at bounding box center [150, 127] width 104 height 17
click at [107, 130] on input "[DATE]" at bounding box center [150, 127] width 104 height 17
click at [120, 123] on input "[DATE]" at bounding box center [150, 127] width 104 height 17
type input "[DATE]"
click at [294, 123] on input "18:27" at bounding box center [296, 127] width 61 height 18
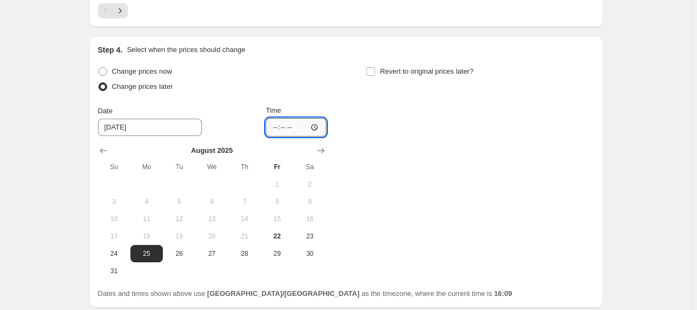
type input "08:27"
click at [396, 177] on div "Change prices now Change prices later Date [DATE] Time 08:[DATE] Mo Tu We Th Fr…" at bounding box center [346, 171] width 497 height 215
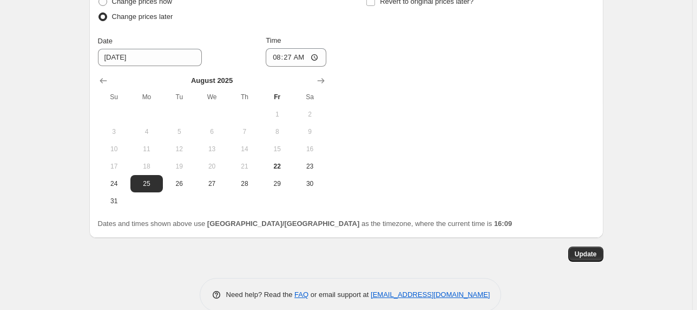
scroll to position [1072, 0]
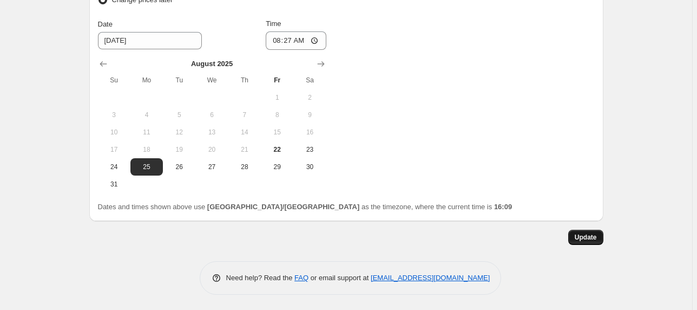
click at [587, 234] on span "Update" at bounding box center [586, 237] width 22 height 9
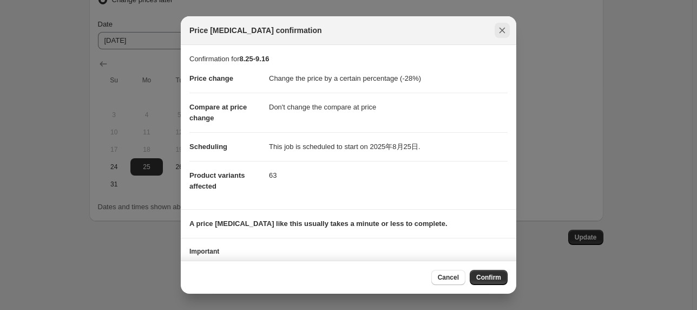
click at [506, 29] on icon "Close" at bounding box center [502, 30] width 11 height 11
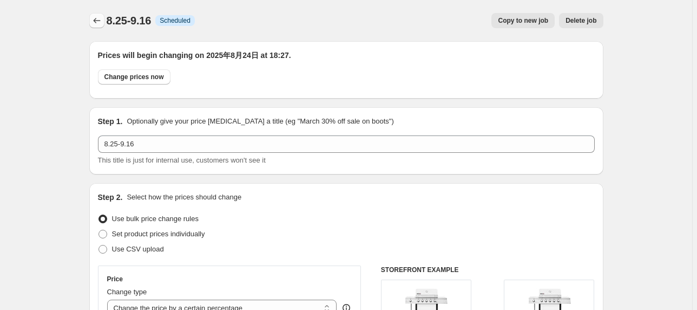
click at [91, 15] on button "Price change jobs" at bounding box center [96, 20] width 15 height 15
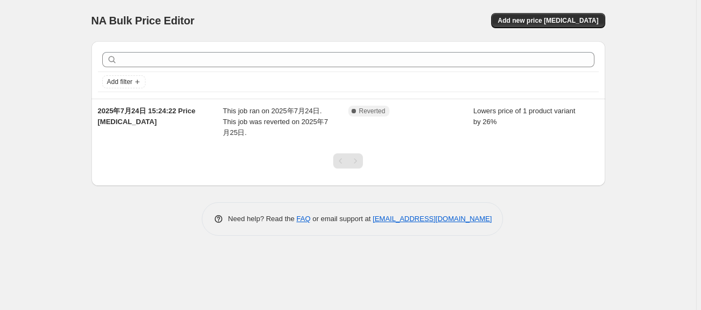
click at [208, 268] on div "NA Bulk Price Editor. This page is ready NA Bulk Price Editor Add new price cha…" at bounding box center [348, 155] width 696 height 310
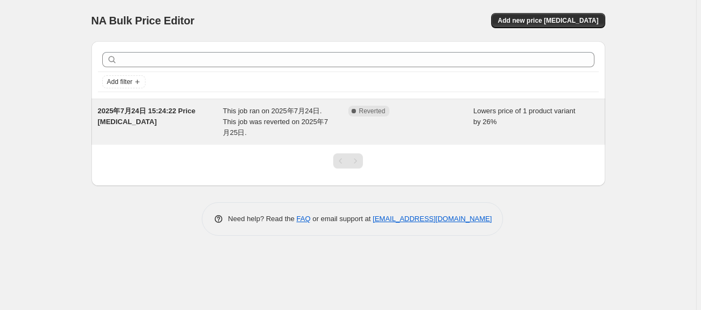
click at [387, 122] on div "Complete Reverted" at bounding box center [411, 122] width 126 height 32
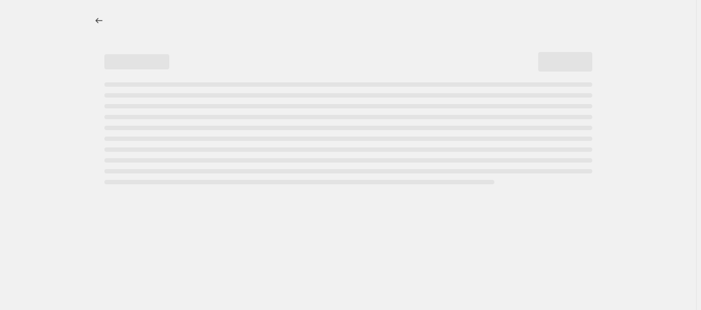
select select "percentage"
select select "no_change"
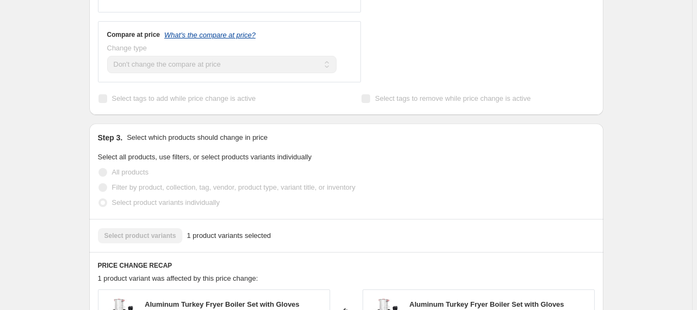
scroll to position [476, 0]
